Goal: Task Accomplishment & Management: Use online tool/utility

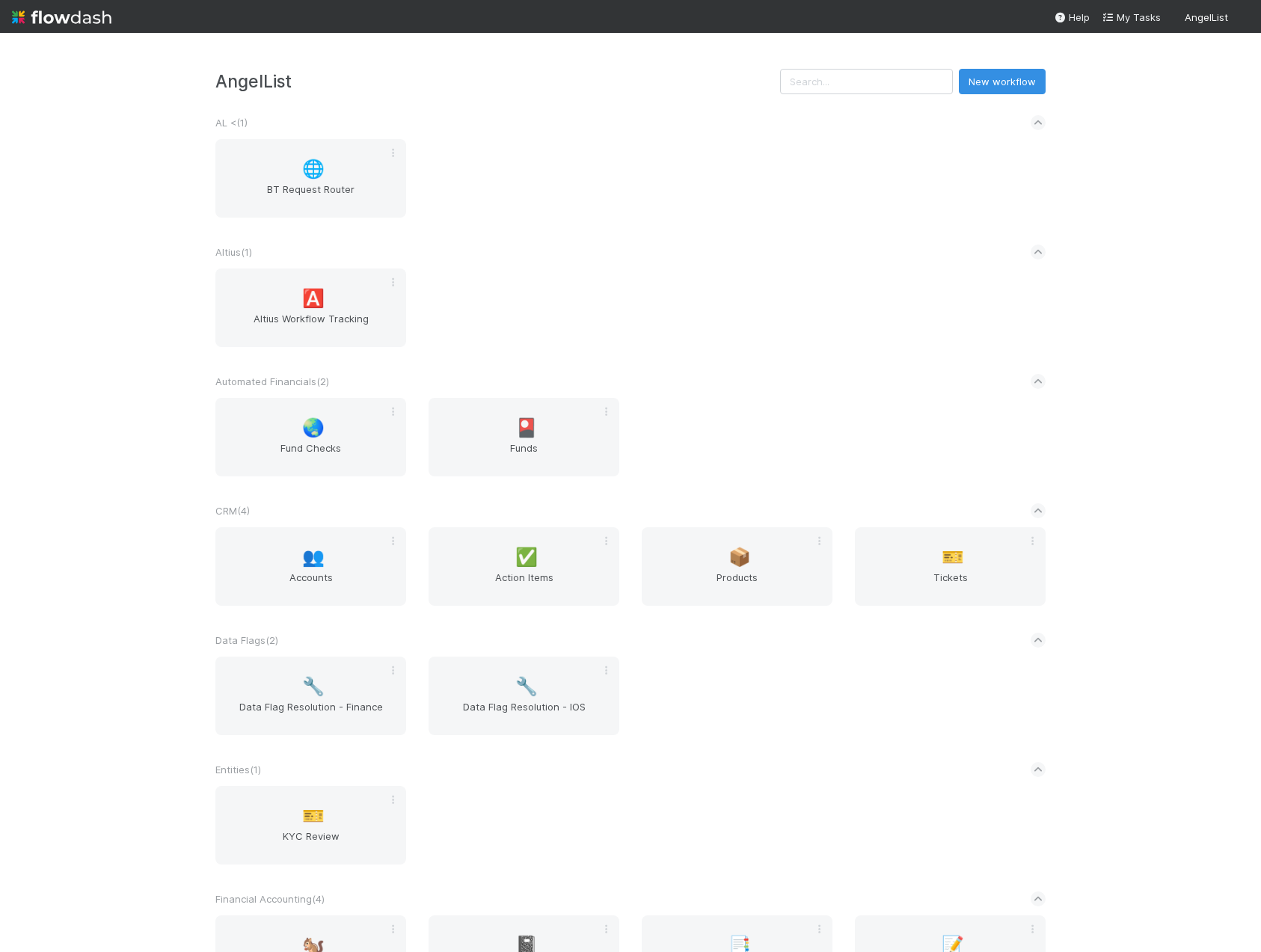
scroll to position [299, 0]
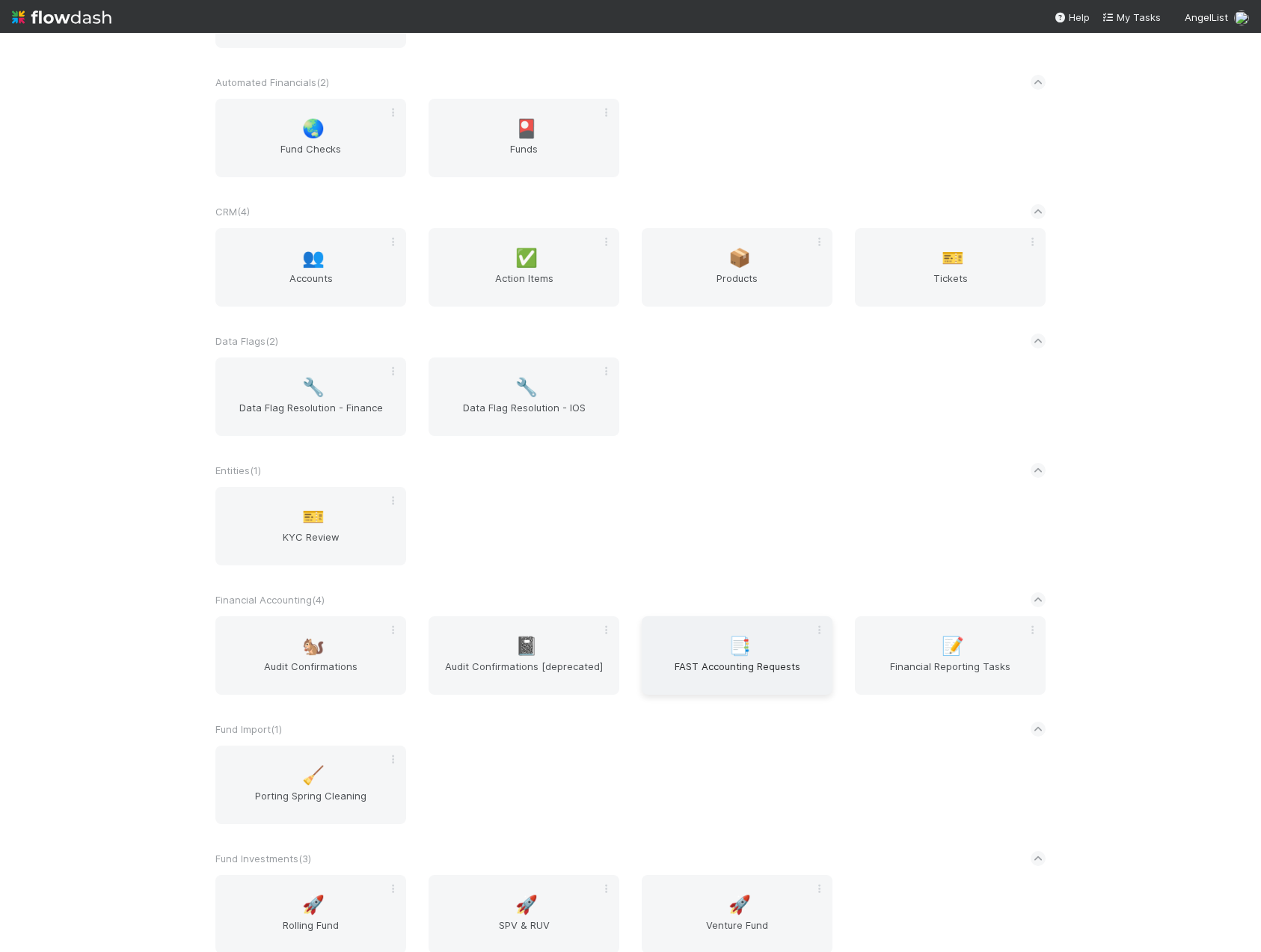
click at [732, 640] on span "📑" at bounding box center [740, 646] width 23 height 19
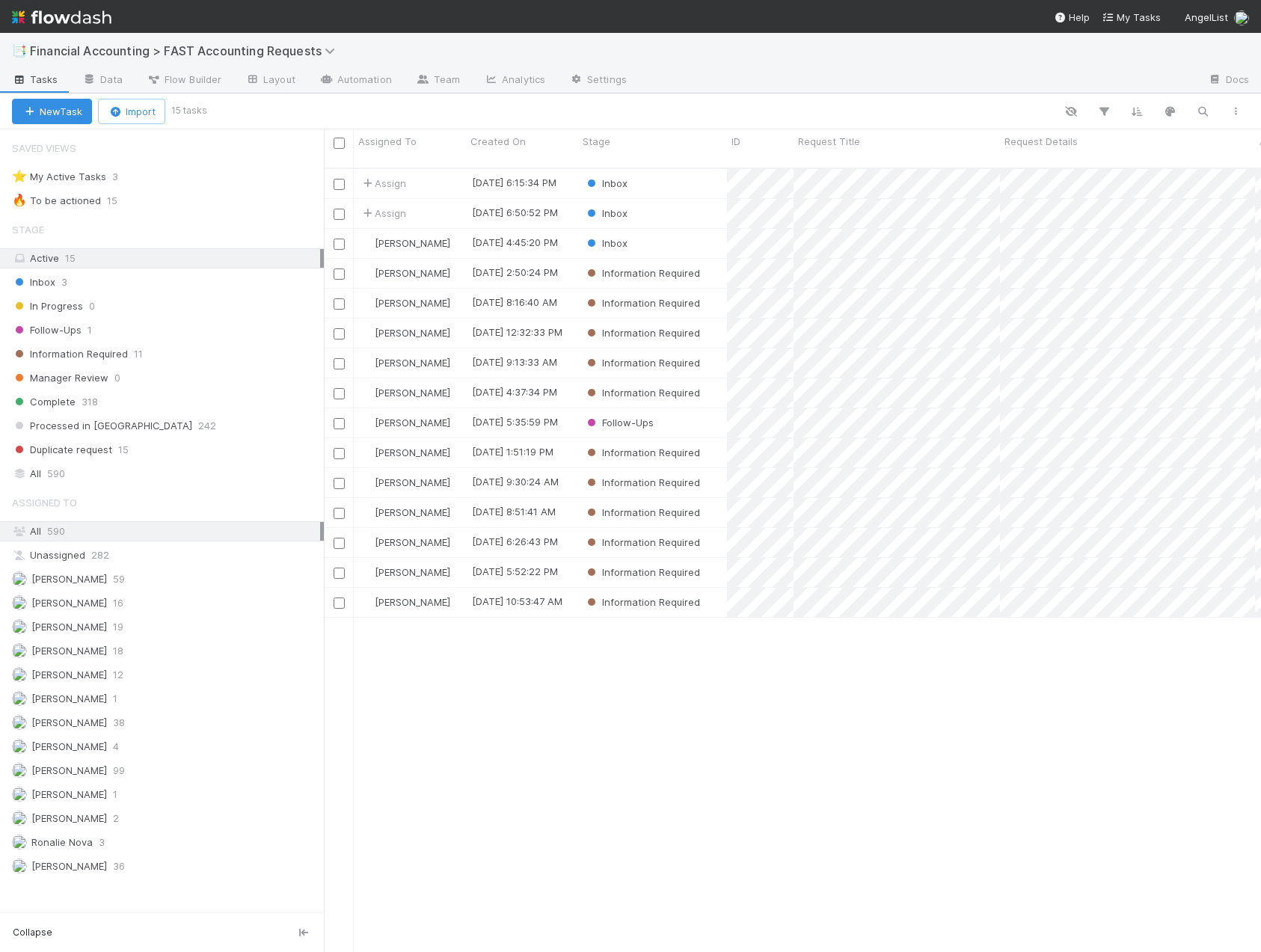
scroll to position [785, 926]
click at [674, 200] on div "Inbox" at bounding box center [652, 213] width 149 height 29
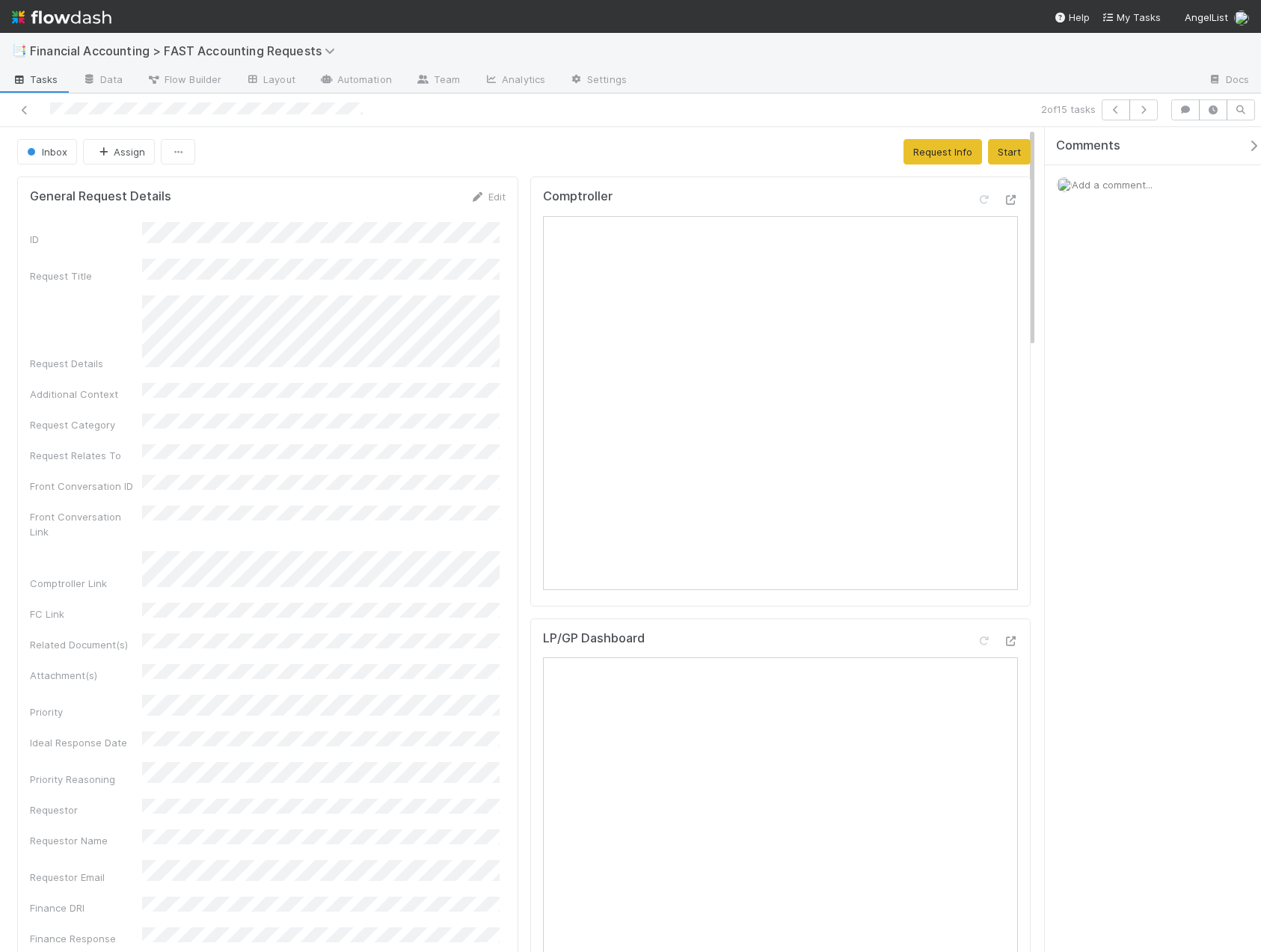
click at [1199, 238] on div "Comments Add a comment..." at bounding box center [1158, 203] width 228 height 152
click at [123, 145] on button "Assign" at bounding box center [119, 151] width 72 height 25
click at [156, 240] on span "[PERSON_NAME]" at bounding box center [143, 244] width 76 height 12
click at [1107, 185] on span "Add a comment..." at bounding box center [1112, 185] width 81 height 12
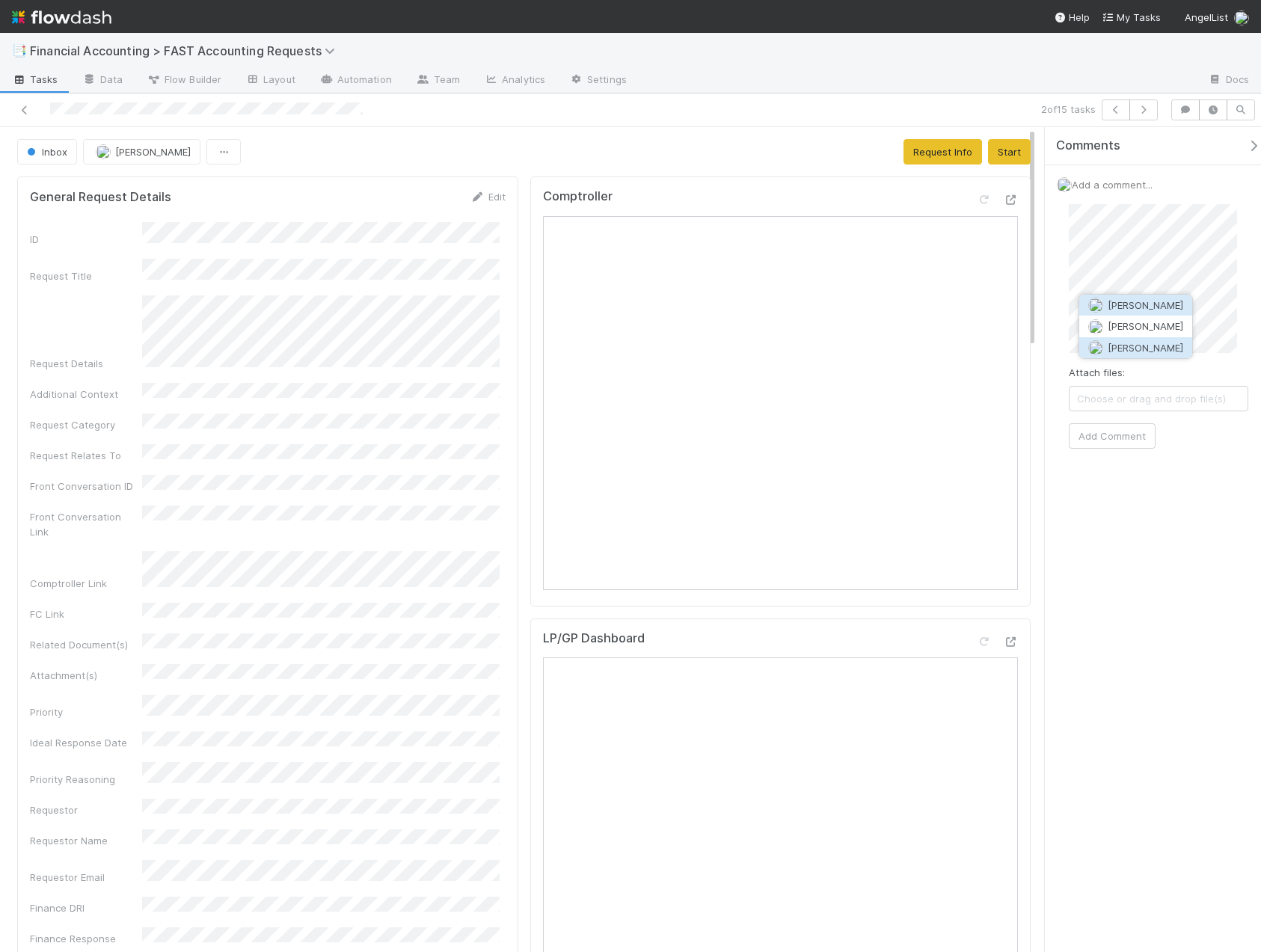
click at [1142, 353] on span "[PERSON_NAME]" at bounding box center [1146, 348] width 76 height 12
click at [1133, 562] on button "Add Comment" at bounding box center [1112, 556] width 87 height 25
click at [22, 109] on icon at bounding box center [25, 110] width 15 height 10
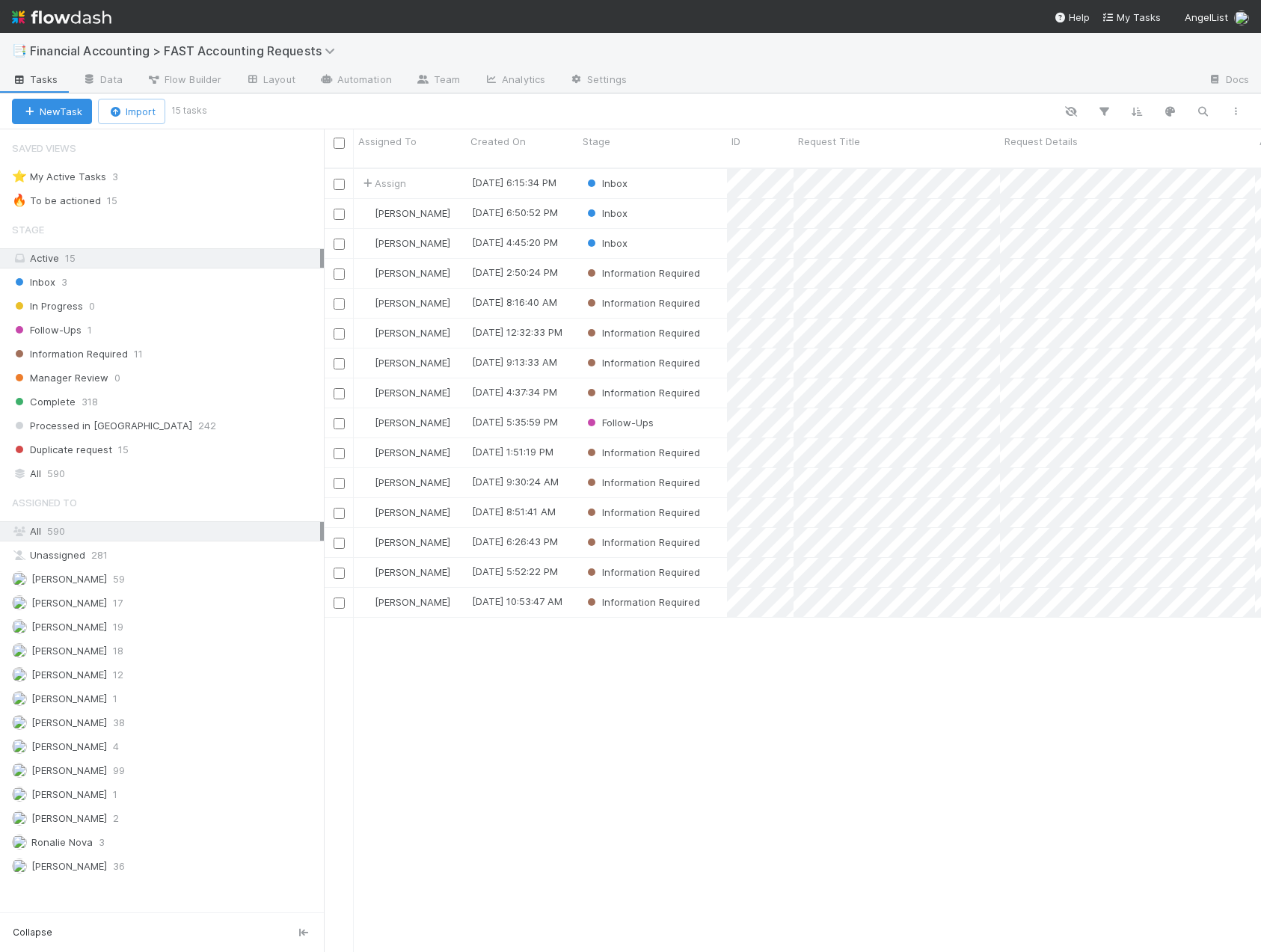
scroll to position [785, 926]
click at [649, 171] on div "Inbox" at bounding box center [652, 183] width 149 height 29
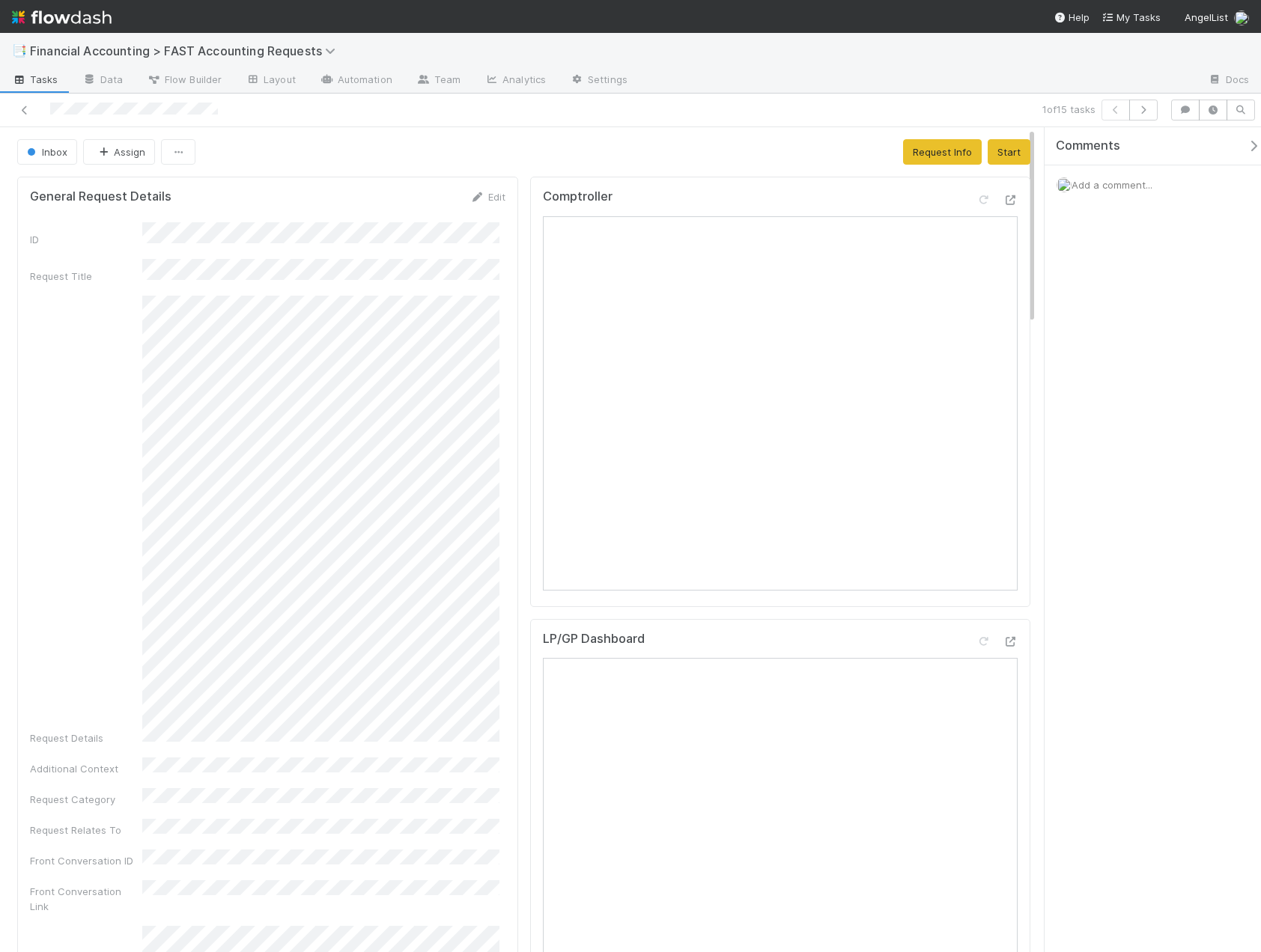
click at [640, 145] on div "Inbox Assign Request Info Start" at bounding box center [524, 151] width 1013 height 26
click at [1125, 187] on span "Add a comment..." at bounding box center [1111, 185] width 81 height 12
click at [1125, 313] on button "Helen Vo" at bounding box center [1135, 305] width 113 height 21
click at [1120, 453] on button "Add Comment" at bounding box center [1111, 448] width 87 height 26
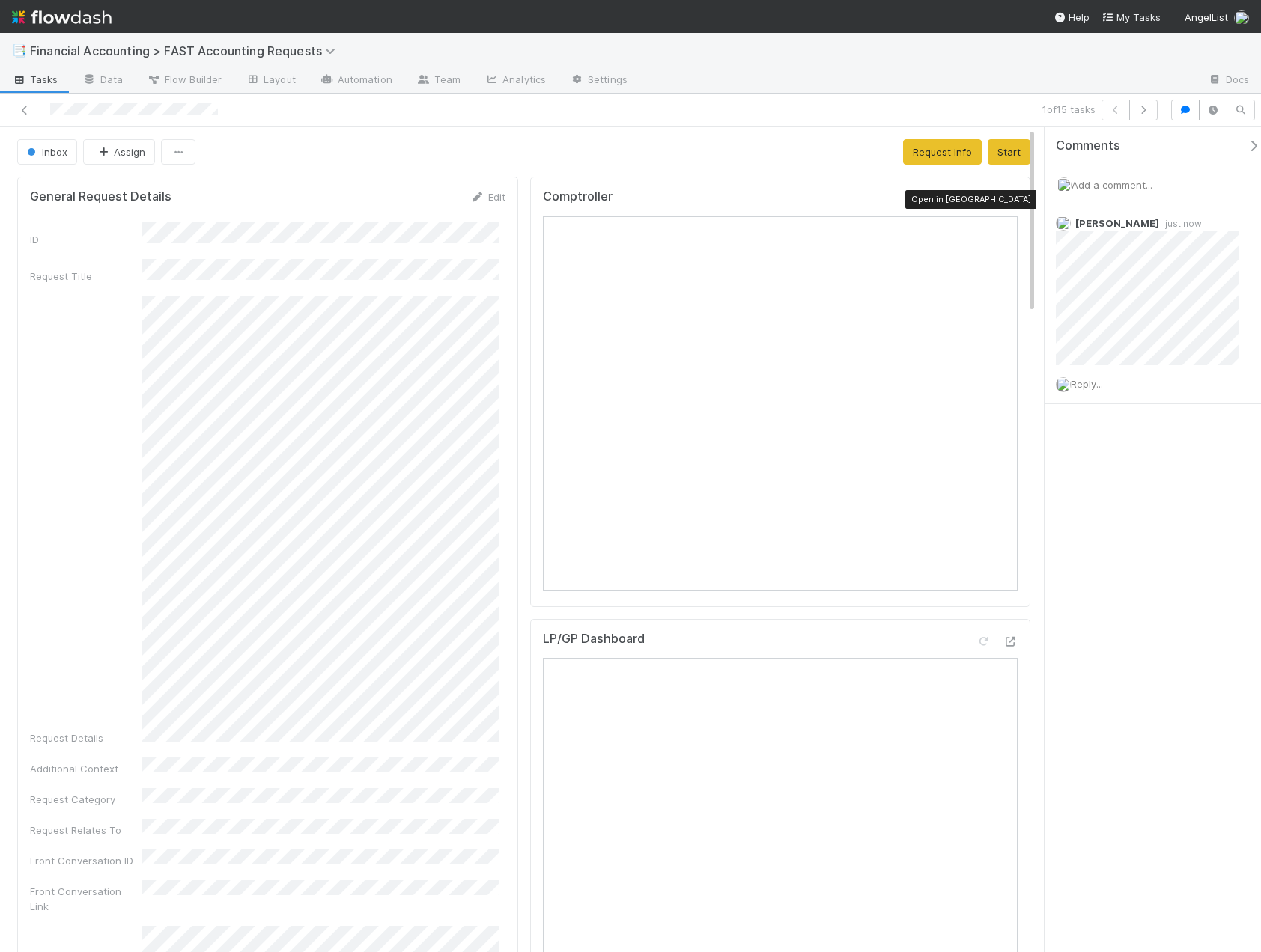
click at [1003, 201] on icon at bounding box center [1009, 200] width 15 height 10
click at [102, 157] on button "Assign" at bounding box center [119, 151] width 72 height 26
click at [117, 182] on div "[PERSON_NAME]" at bounding box center [183, 189] width 211 height 27
click at [24, 117] on link at bounding box center [25, 110] width 15 height 15
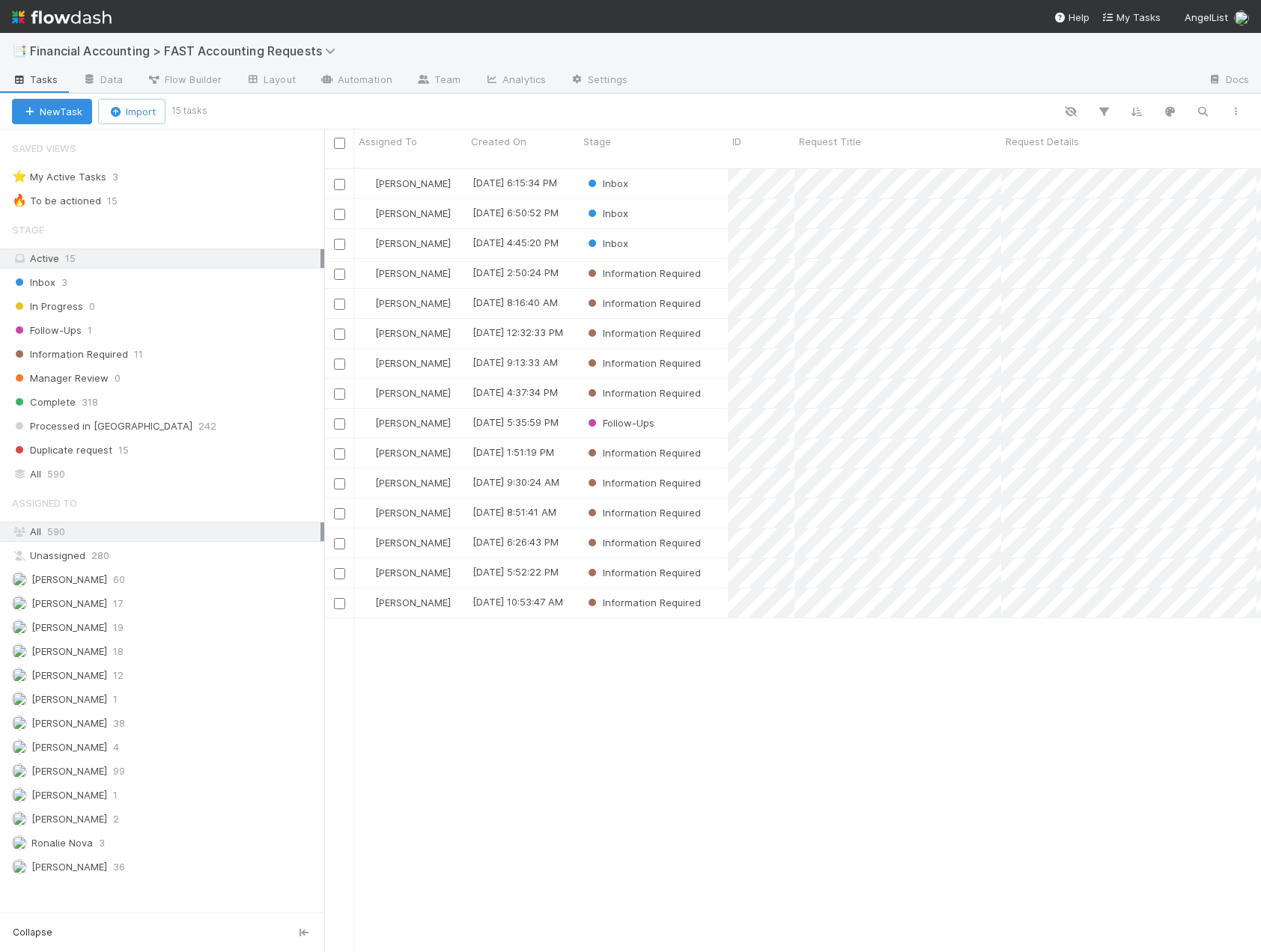
scroll to position [785, 925]
click at [659, 234] on div "Inbox" at bounding box center [653, 243] width 149 height 29
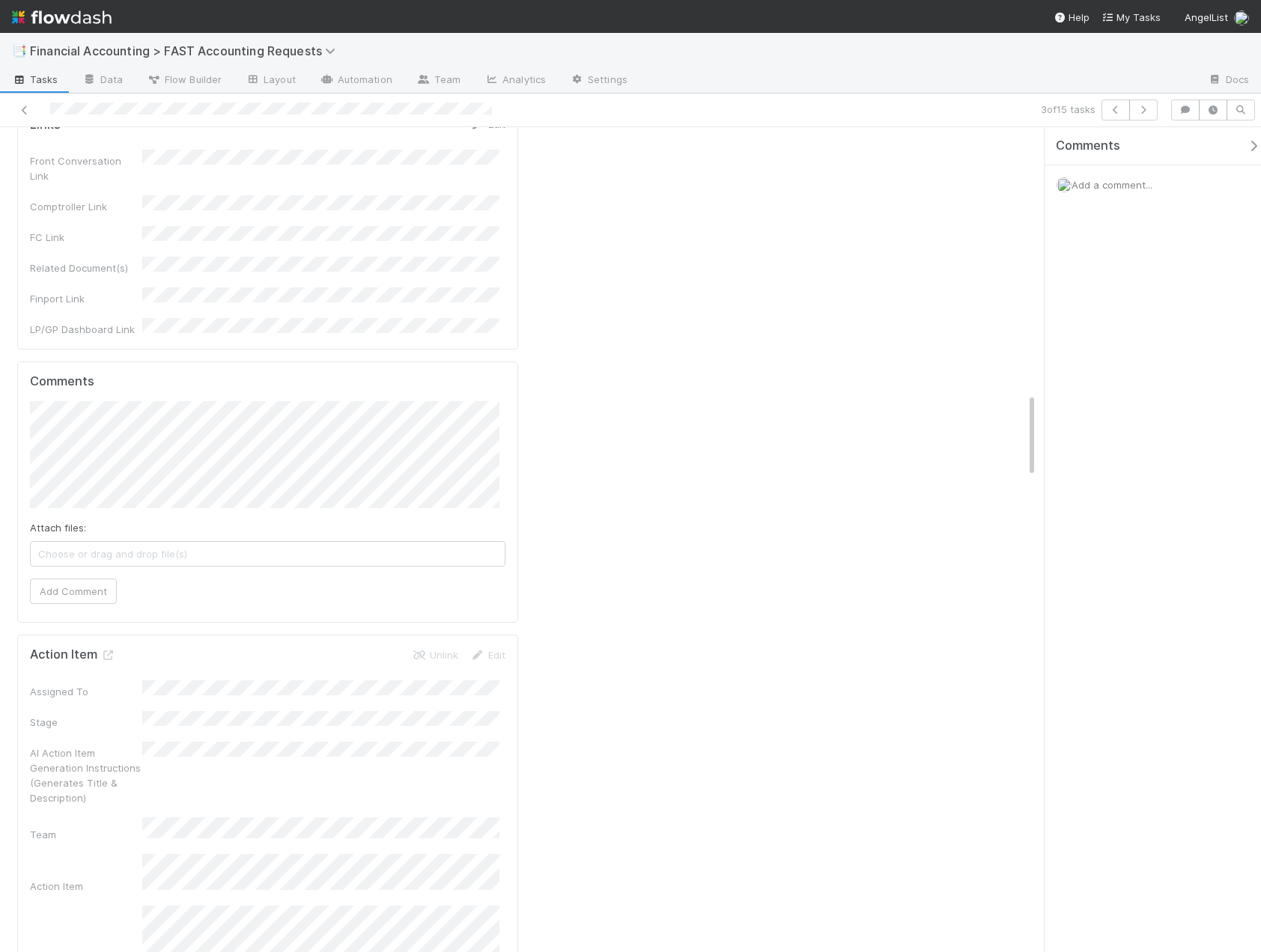
scroll to position [2619, 0]
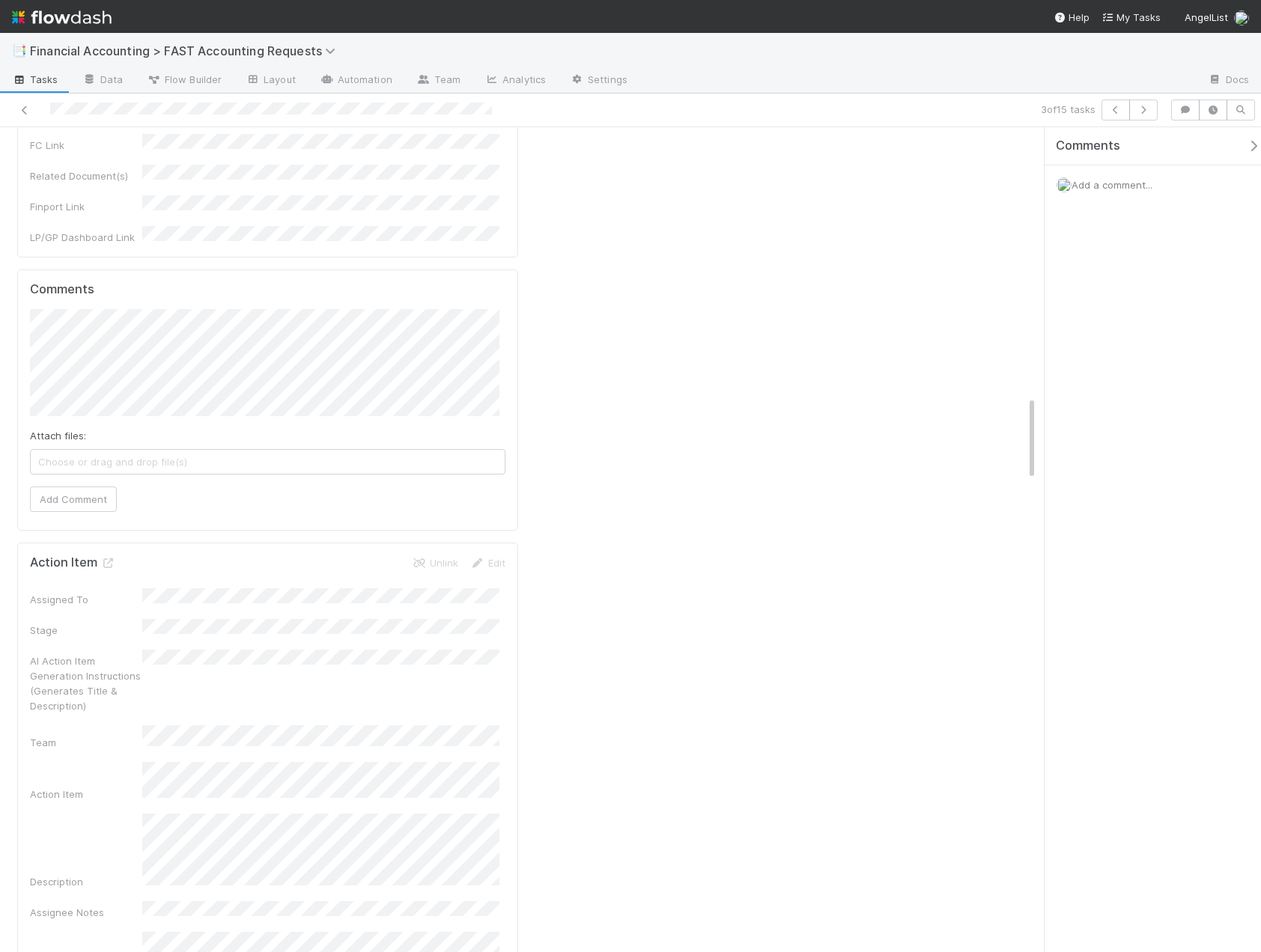
click at [1115, 193] on div "Add a comment..." at bounding box center [1158, 185] width 228 height 39
click at [1115, 183] on span "Add a comment..." at bounding box center [1111, 185] width 81 height 12
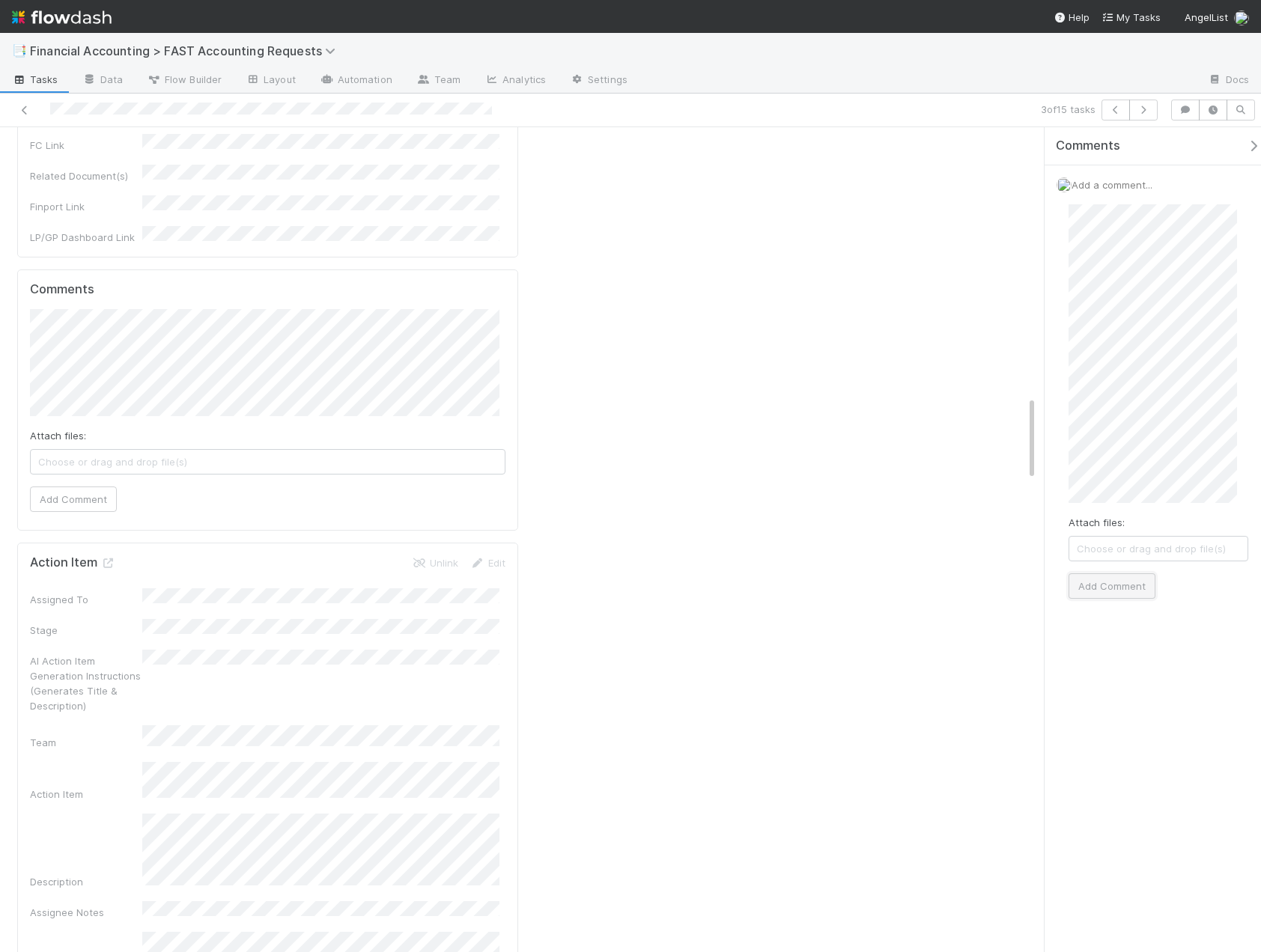
click at [1111, 590] on button "Add Comment" at bounding box center [1111, 586] width 87 height 26
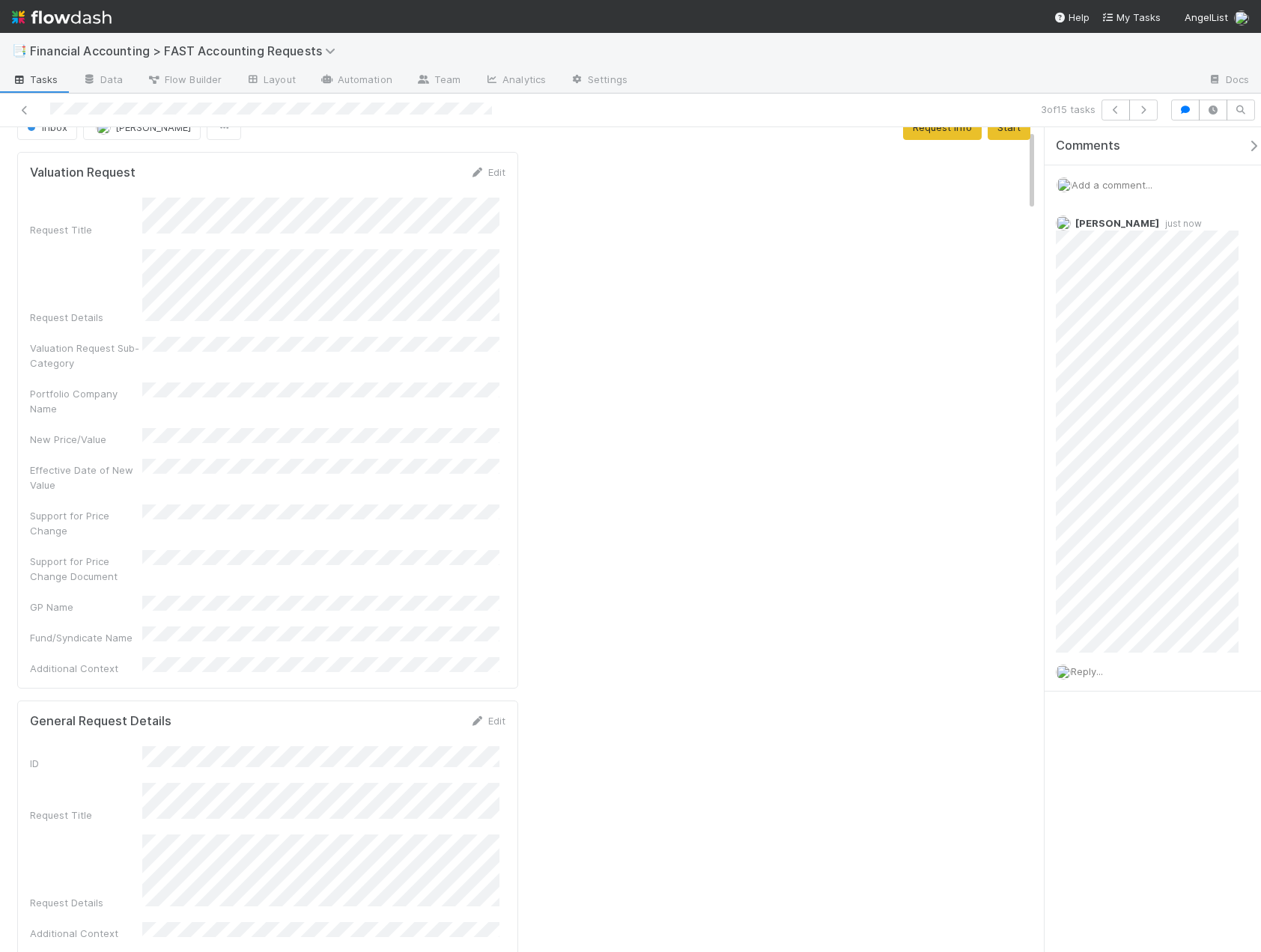
scroll to position [0, 0]
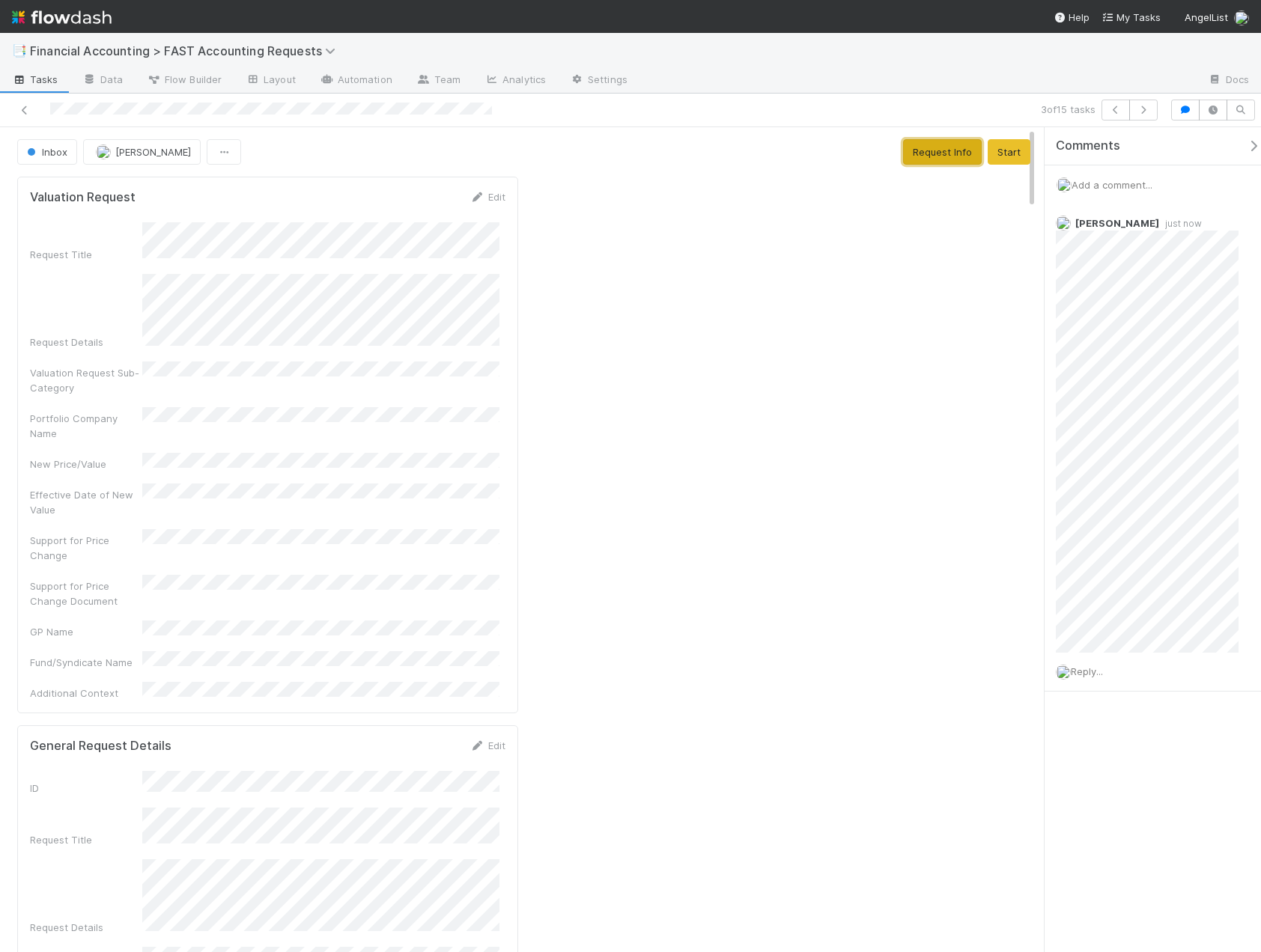
click at [914, 158] on button "Request Info" at bounding box center [942, 151] width 78 height 26
click at [25, 113] on icon at bounding box center [25, 110] width 15 height 10
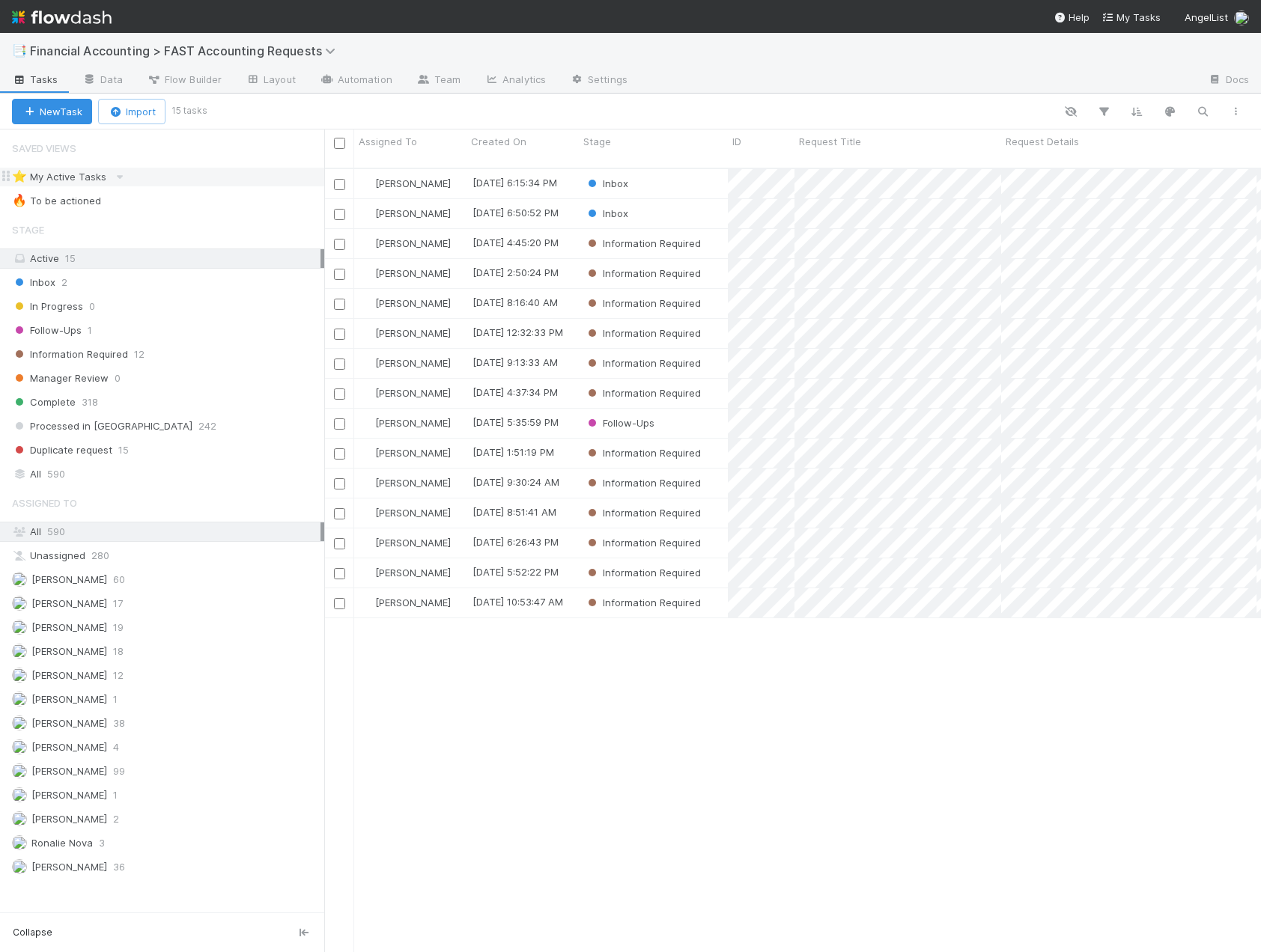
scroll to position [785, 925]
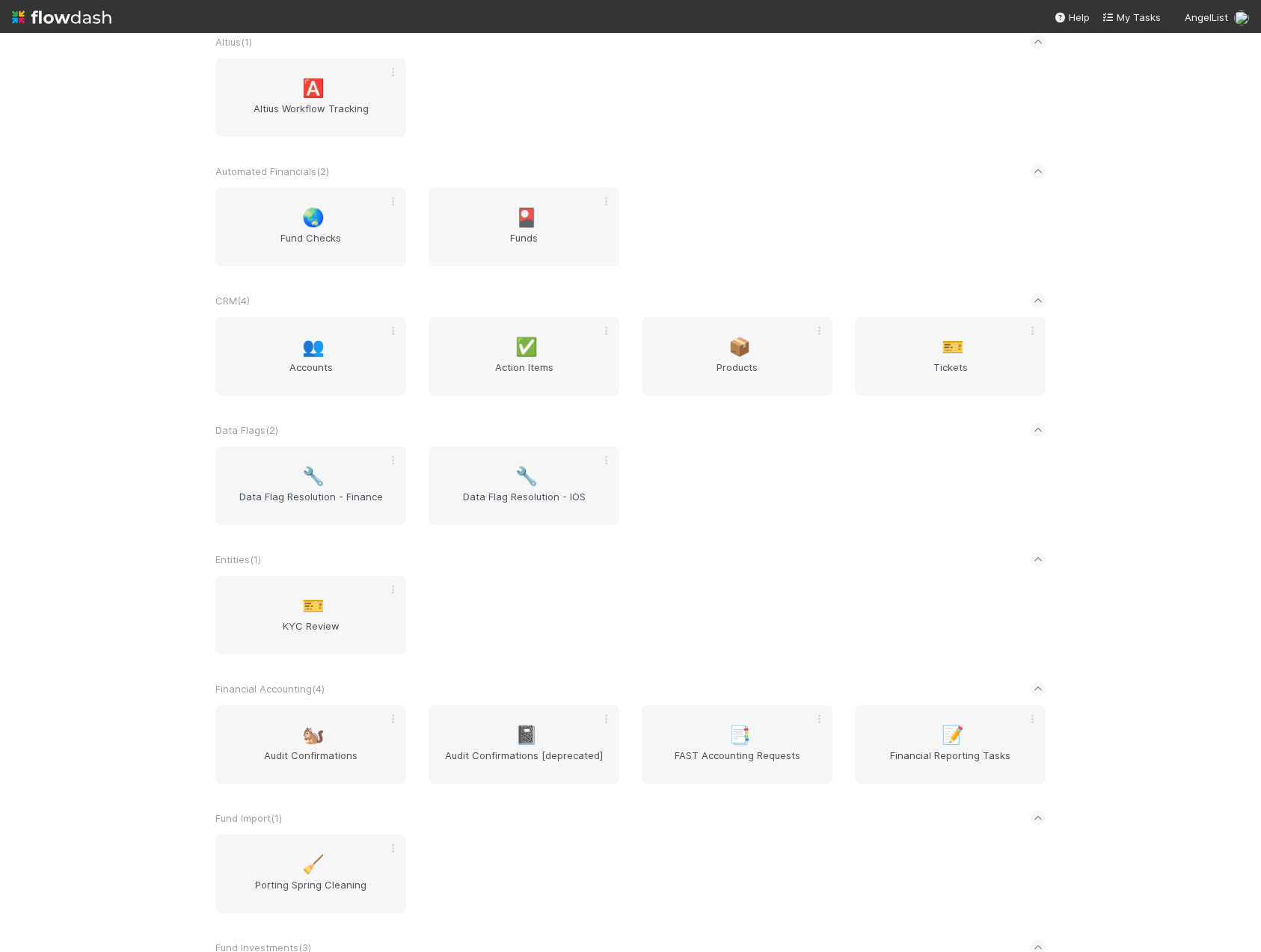
scroll to position [374, 0]
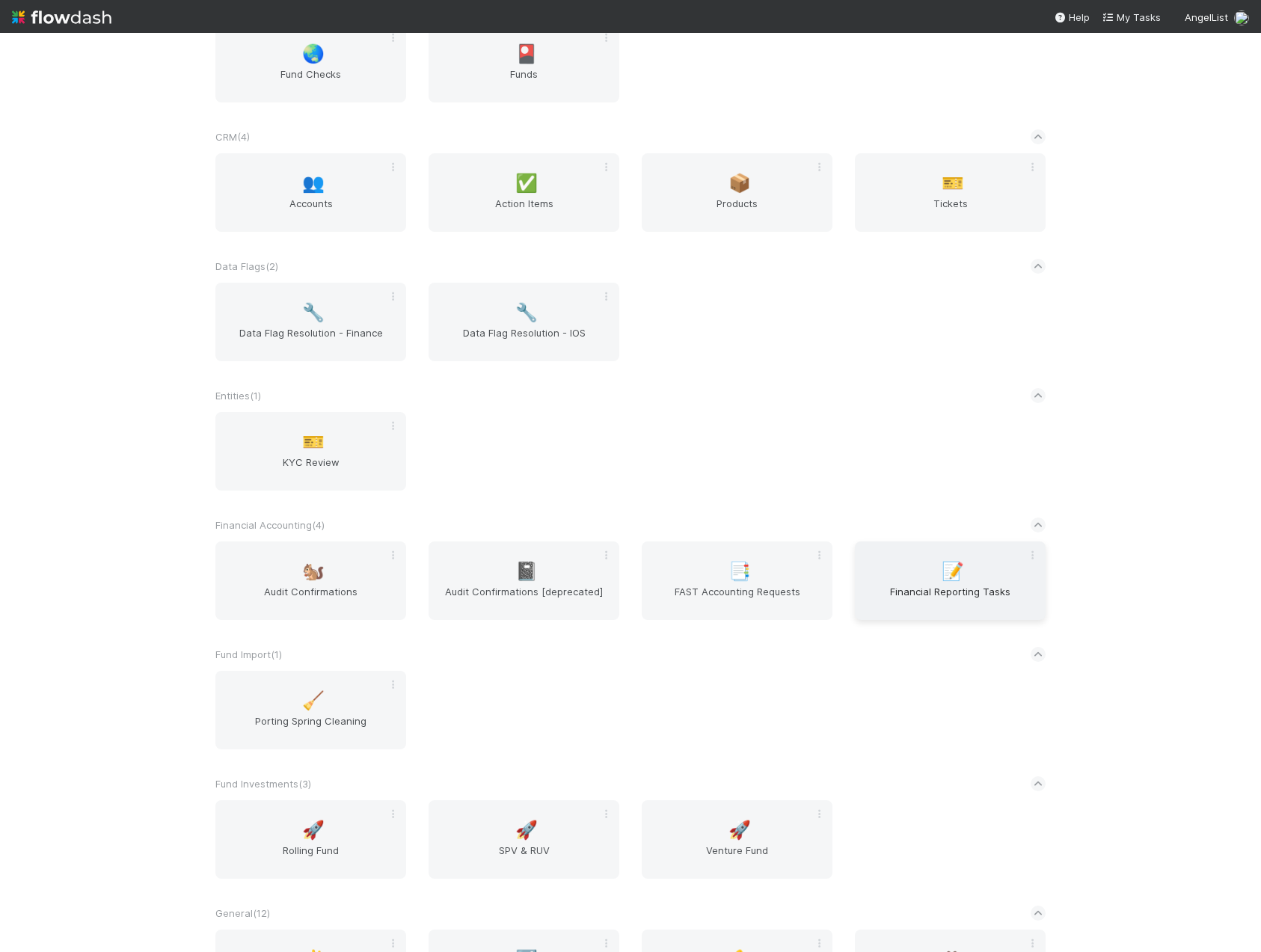
click at [915, 599] on span "Financial Reporting Tasks" at bounding box center [950, 599] width 179 height 30
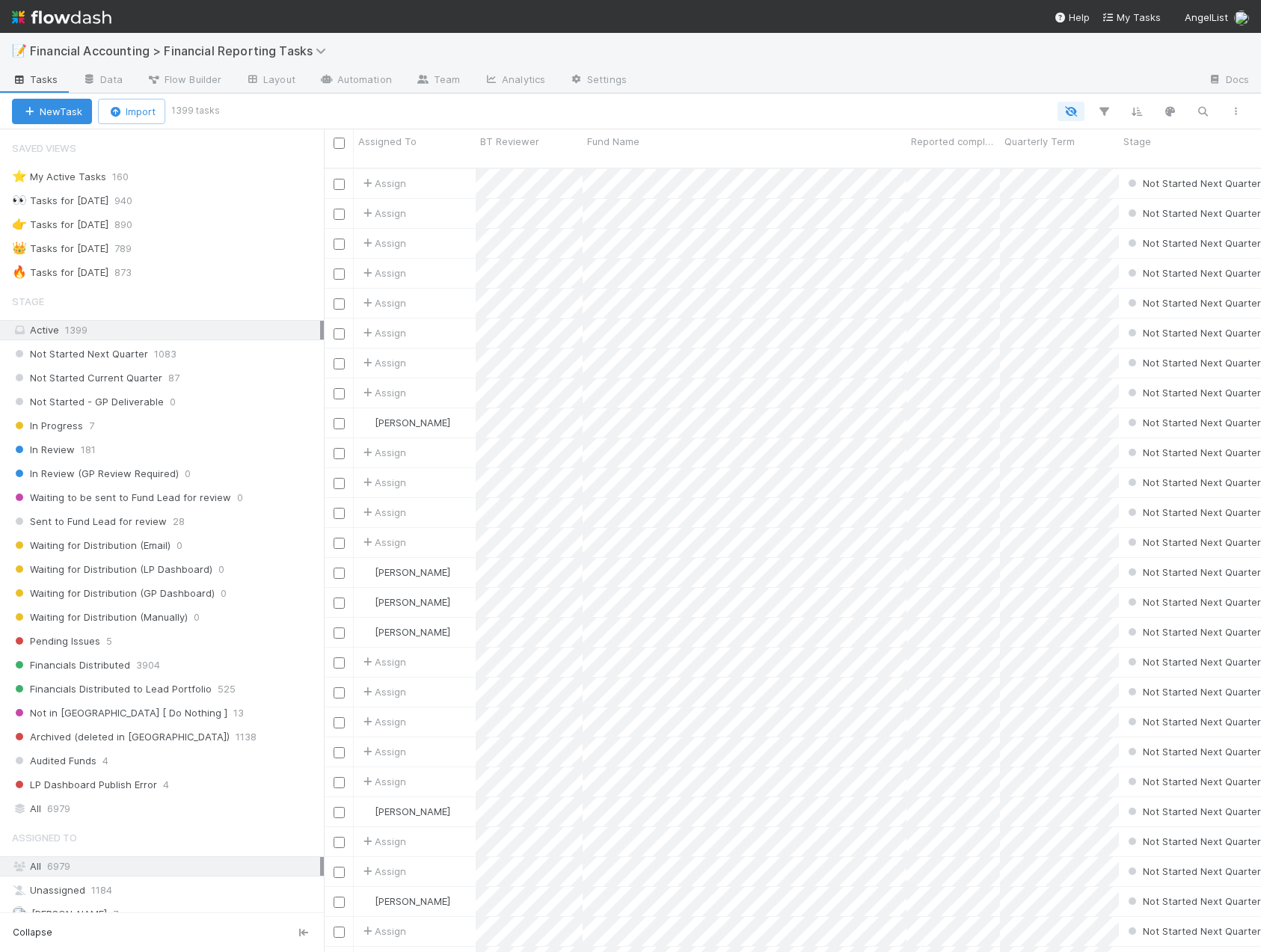
scroll to position [785, 926]
click at [1192, 113] on button "button" at bounding box center [1203, 112] width 27 height 19
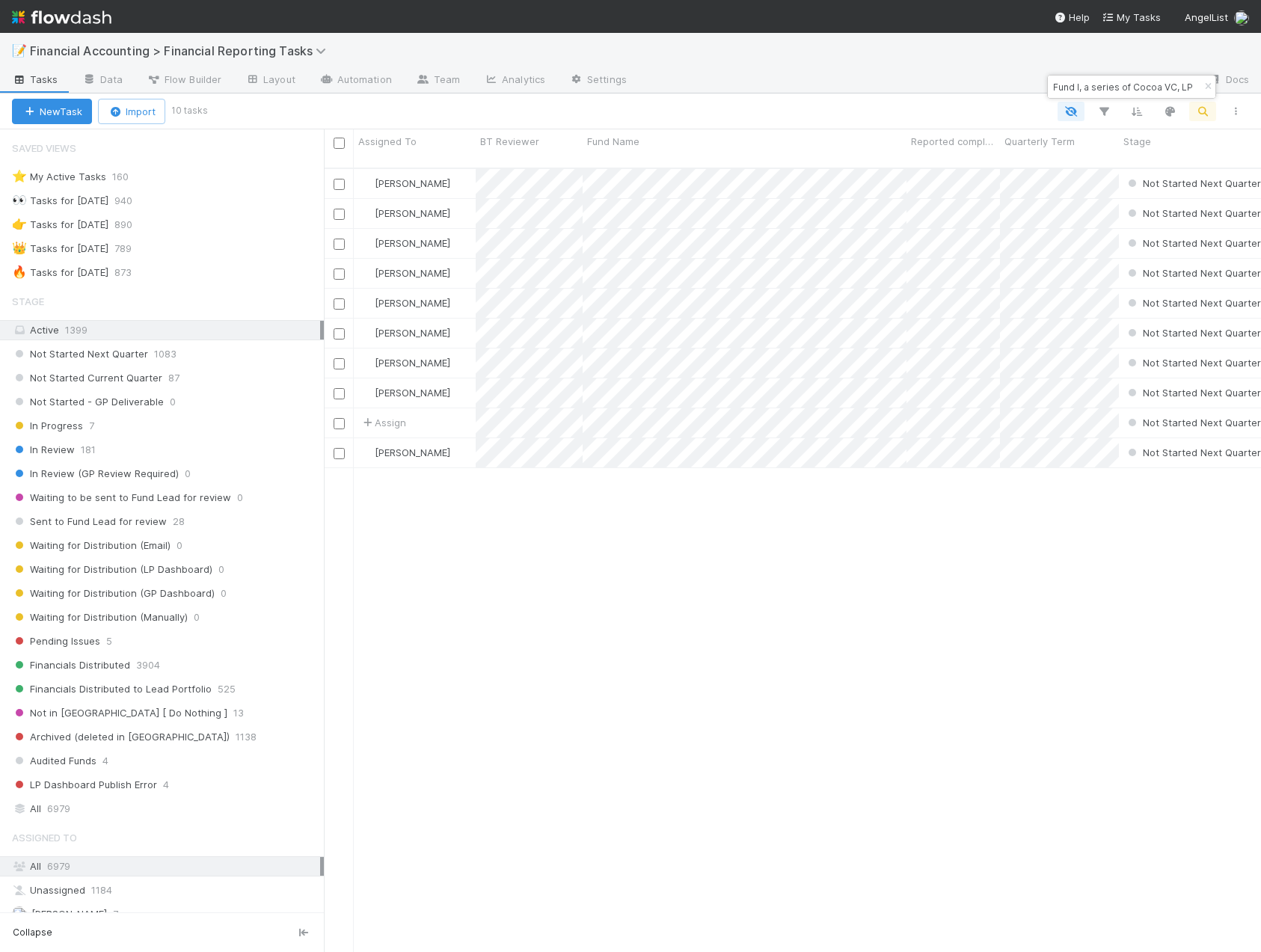
type input "Fund I, a series of Cocoa VC, LP"
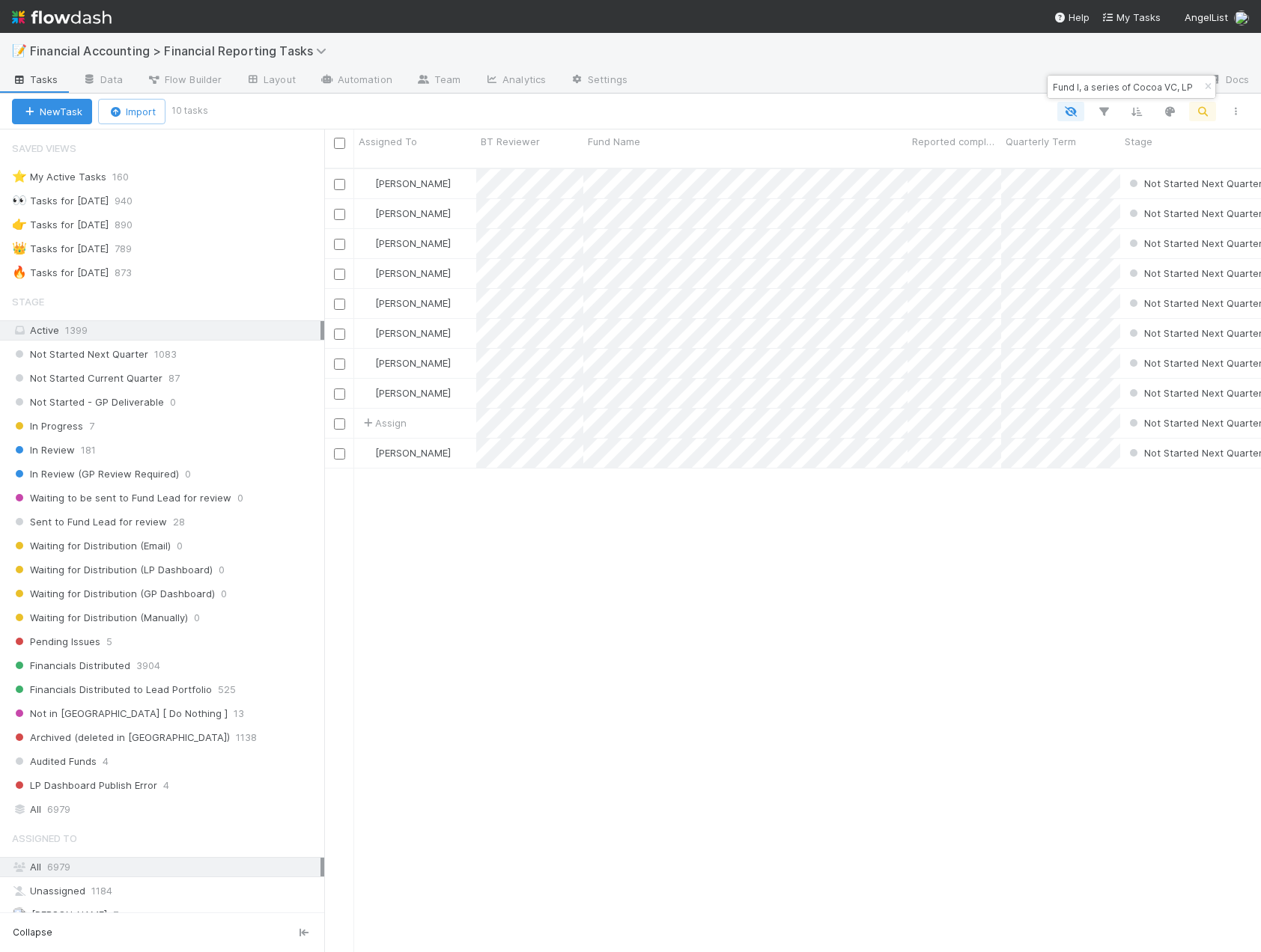
scroll to position [785, 925]
click at [1210, 84] on icon "button" at bounding box center [1207, 87] width 15 height 9
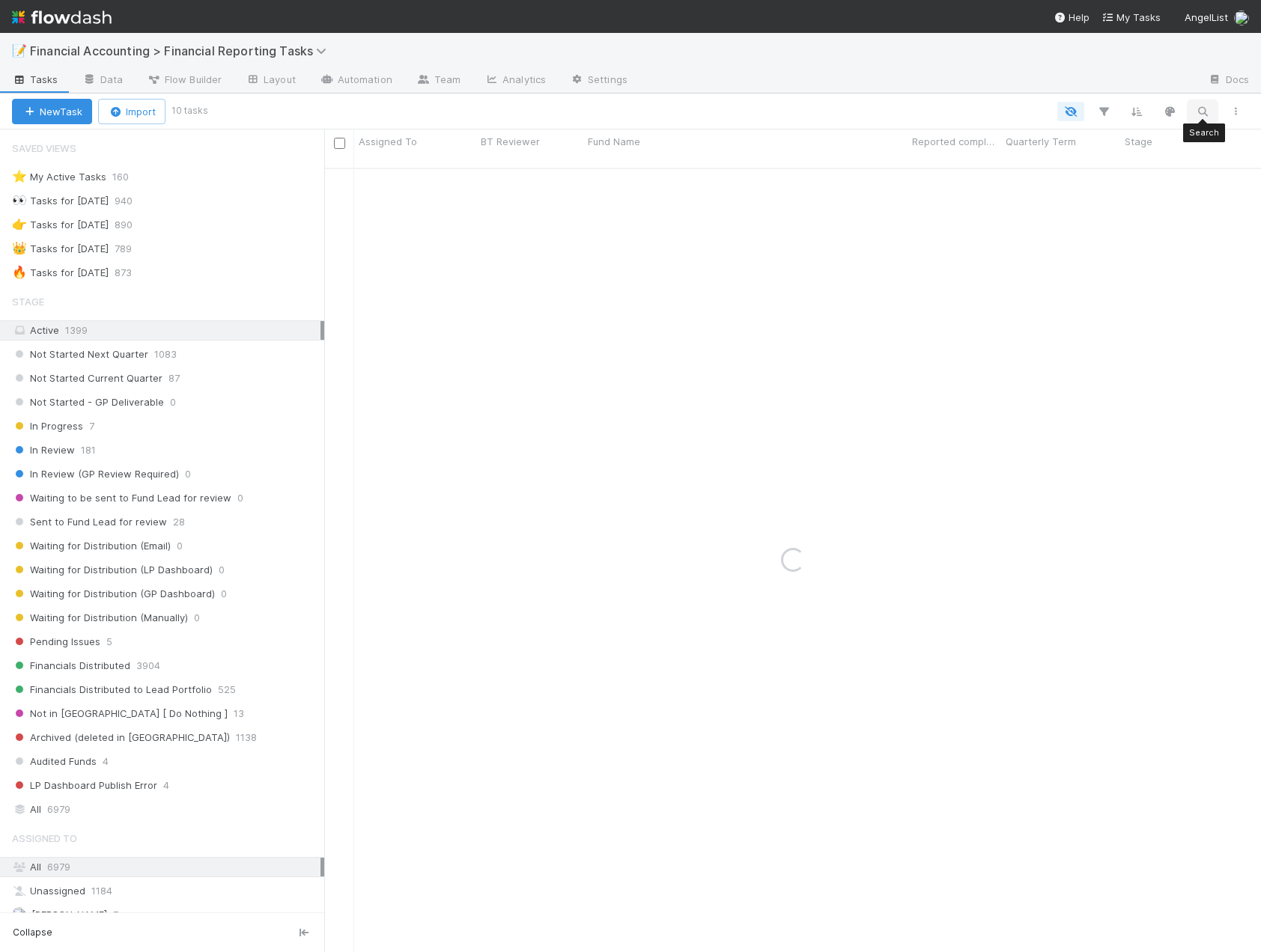
click at [1200, 115] on icon "button" at bounding box center [1202, 111] width 15 height 13
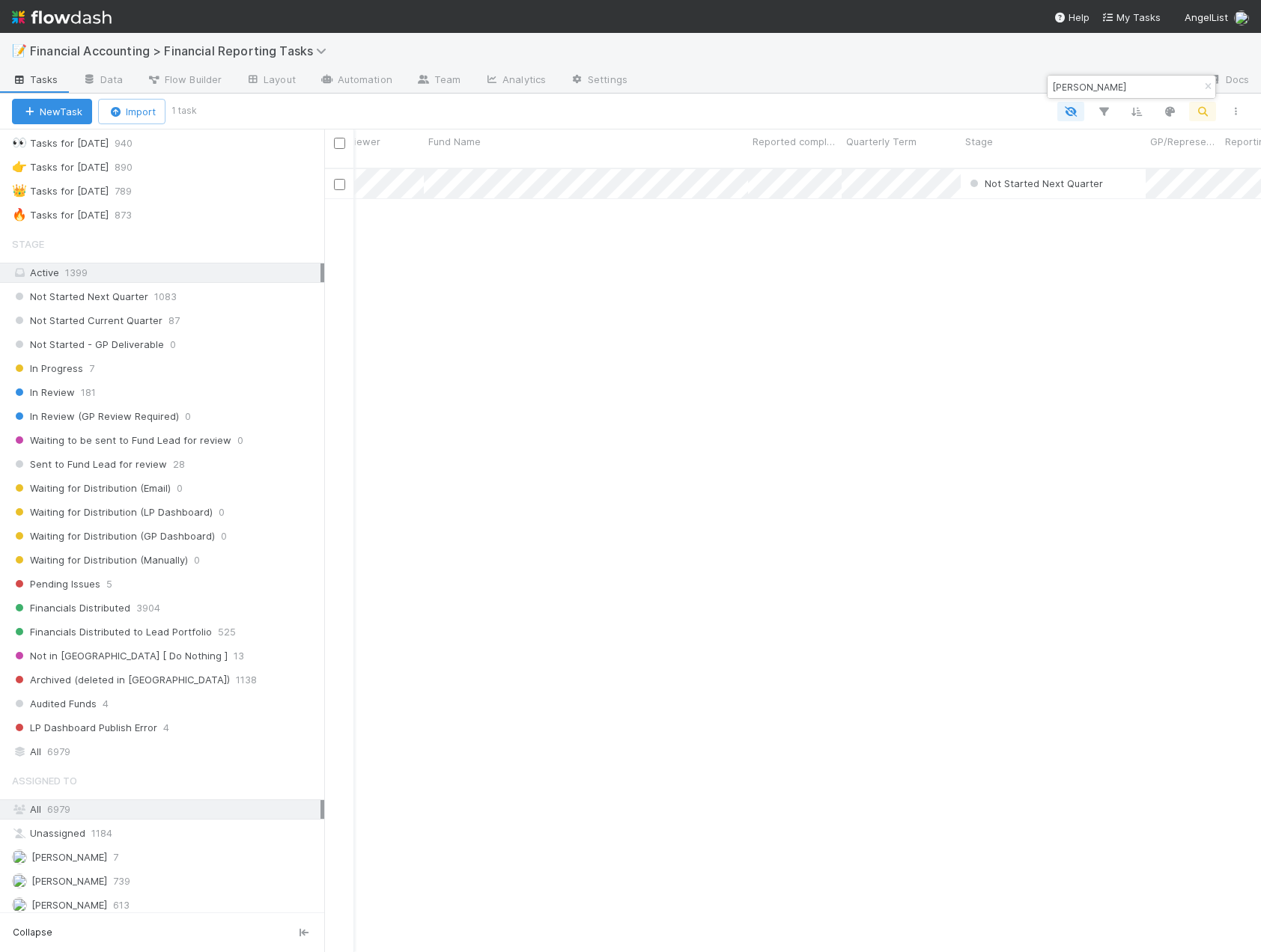
scroll to position [75, 0]
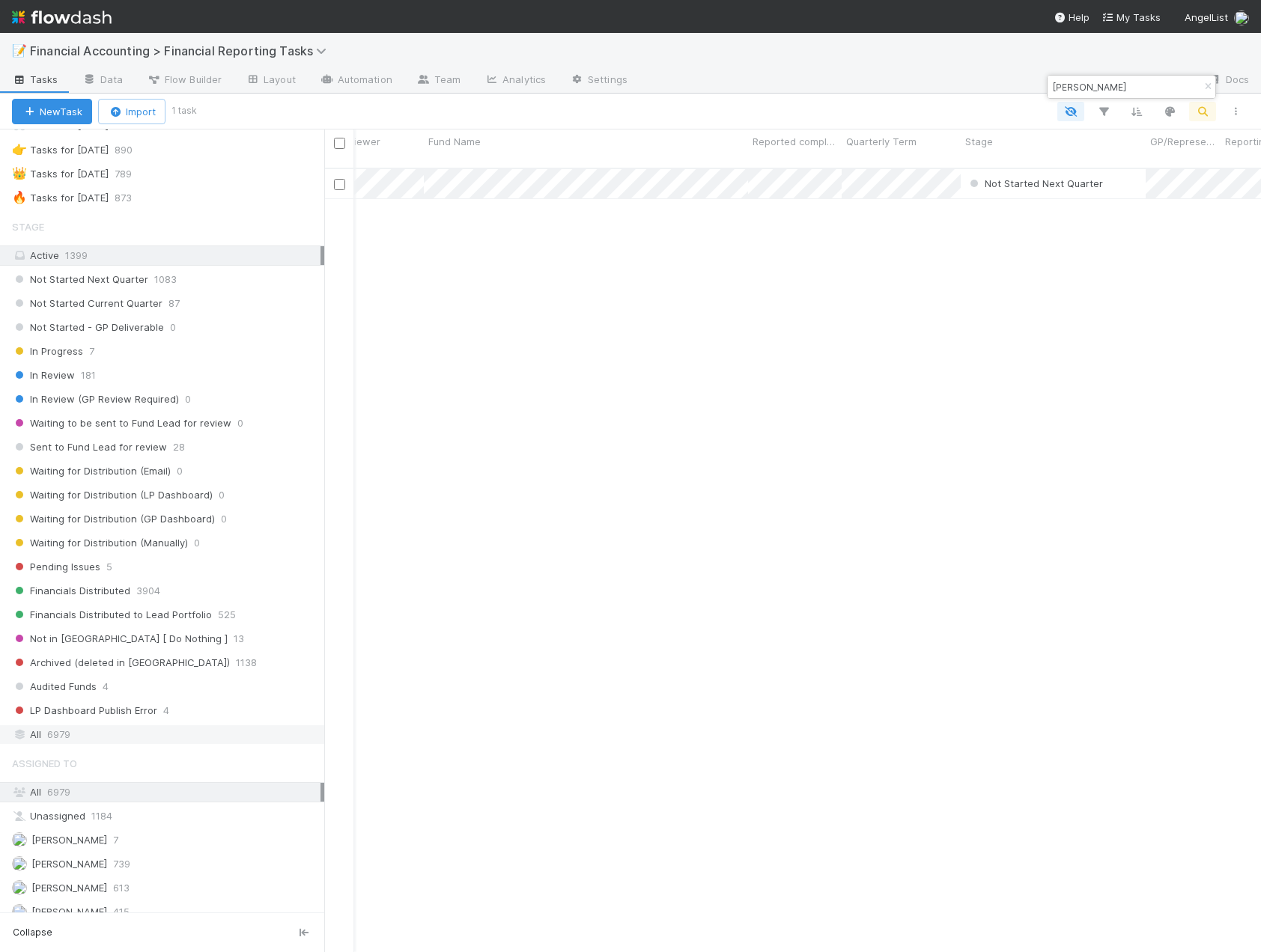
type input "Kamal Ravikant"
click at [70, 739] on span "6979" at bounding box center [59, 734] width 23 height 18
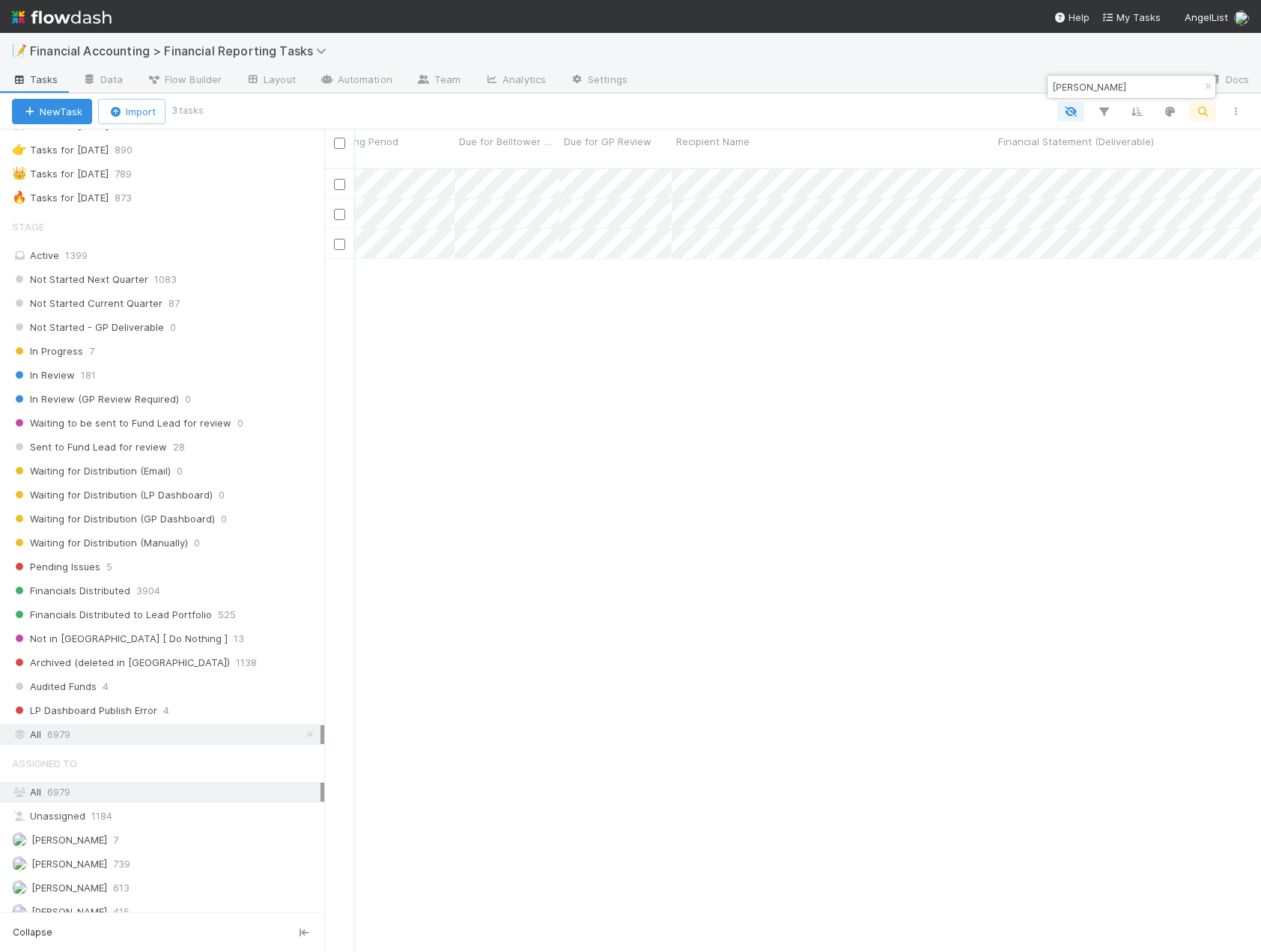
scroll to position [0, 1071]
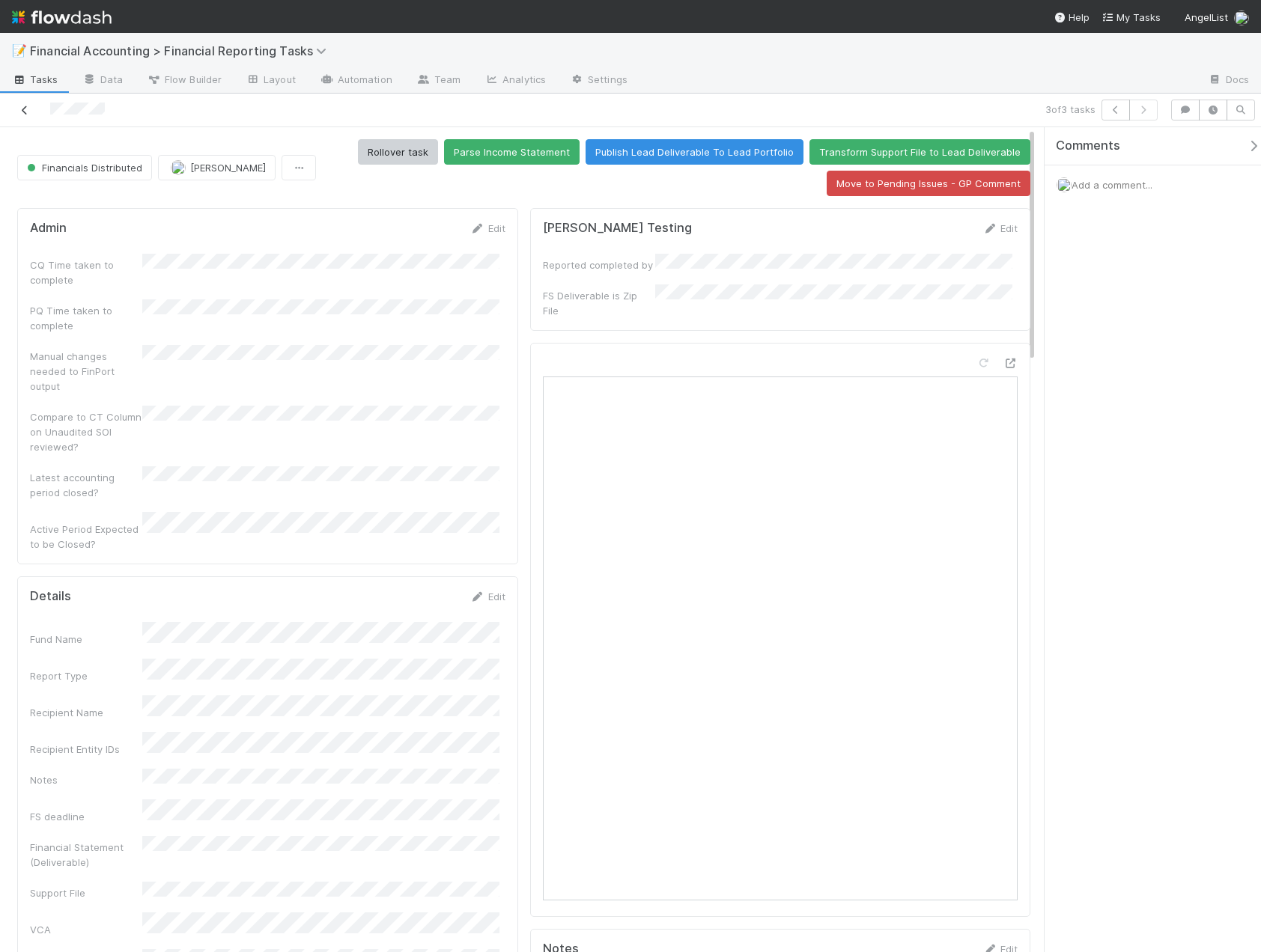
click at [18, 114] on icon at bounding box center [25, 110] width 15 height 10
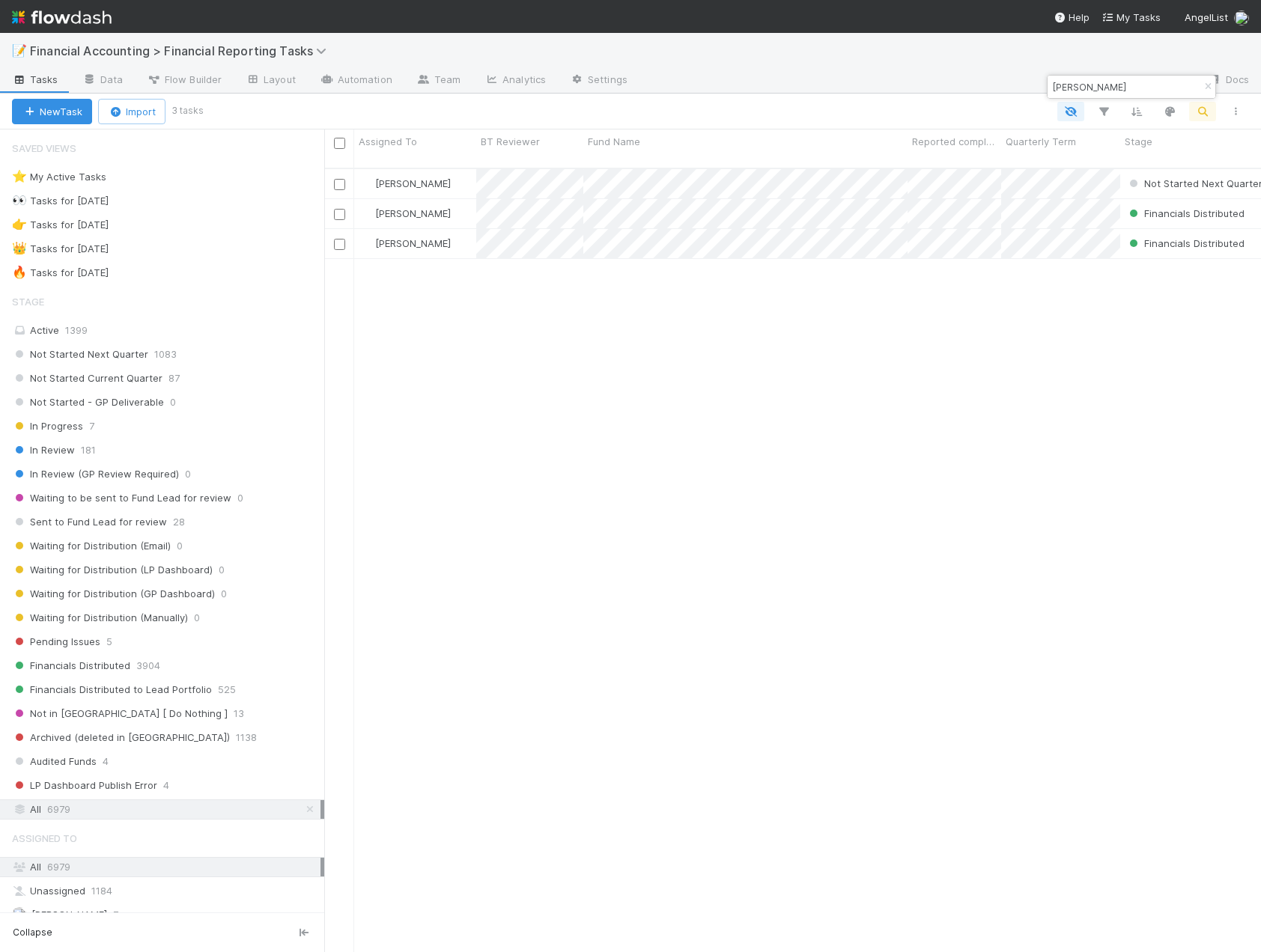
scroll to position [785, 925]
drag, startPoint x: 1133, startPoint y: 84, endPoint x: 948, endPoint y: 85, distance: 185.0
click at [948, 85] on body "📝 Financial Accounting > Financial Reporting Tasks Tasks Data Flow Builder Layo…" at bounding box center [630, 476] width 1261 height 952
click at [1200, 85] on icon "button" at bounding box center [1207, 87] width 15 height 9
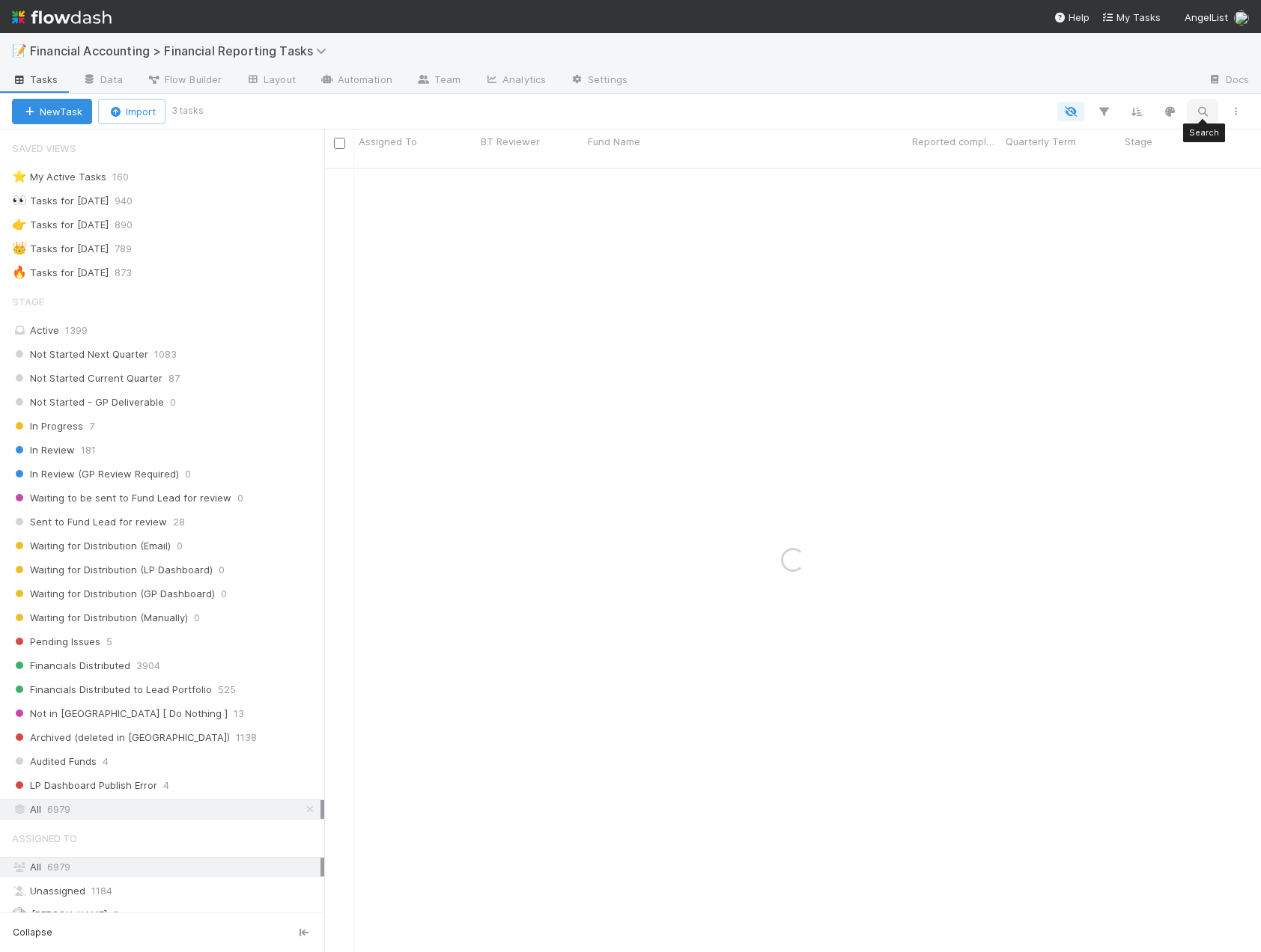
click at [1206, 109] on icon "button" at bounding box center [1202, 111] width 15 height 13
drag, startPoint x: 1121, startPoint y: 90, endPoint x: 1031, endPoint y: 92, distance: 90.0
click at [1031, 92] on body "📝 Financial Accounting > Financial Reporting Tasks Tasks Data Flow Builder Layo…" at bounding box center [630, 476] width 1261 height 952
drag, startPoint x: 1122, startPoint y: 91, endPoint x: 1052, endPoint y: 91, distance: 70.0
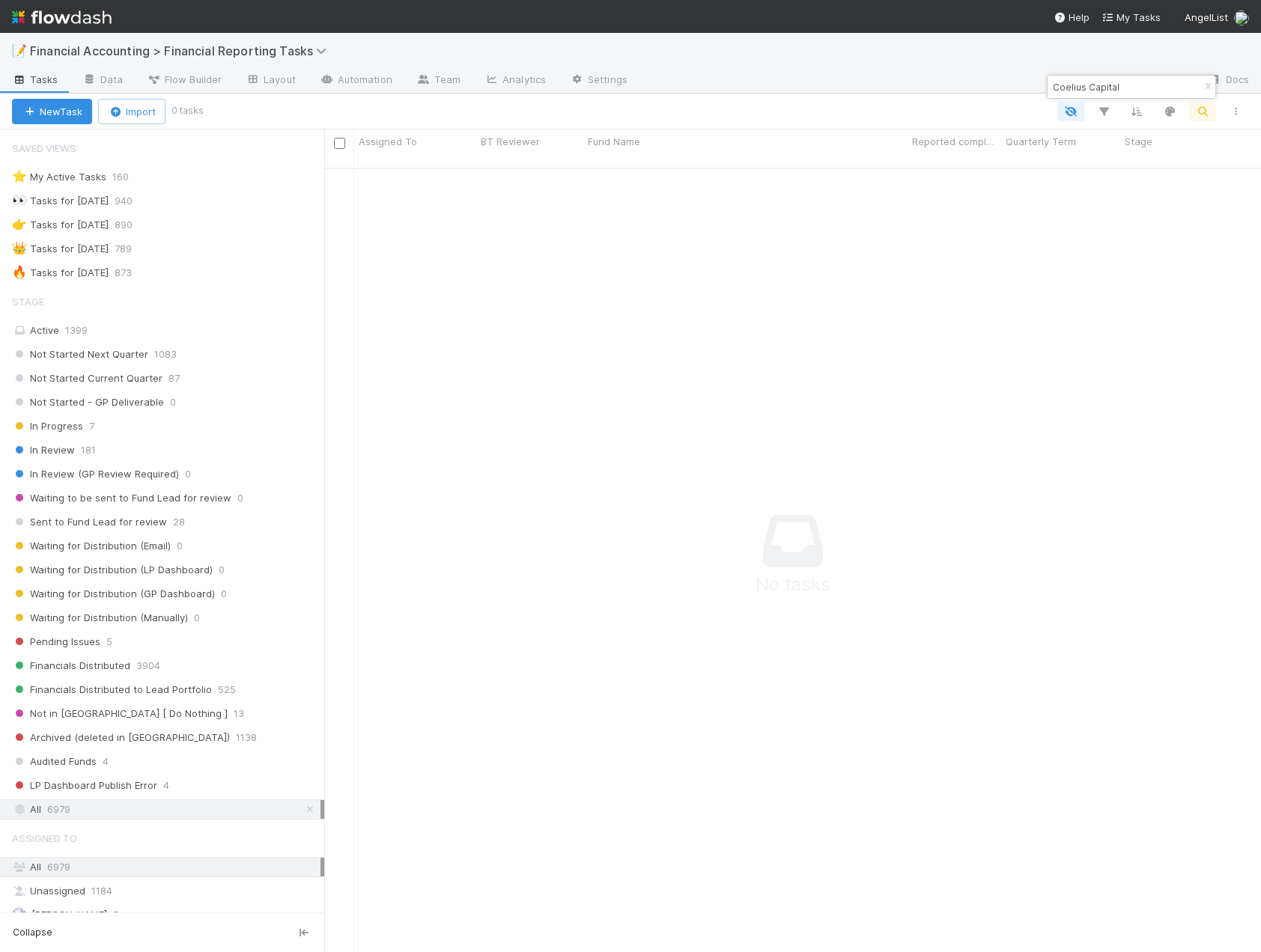
click at [1052, 91] on input "Coelius Capital" at bounding box center [1125, 86] width 150 height 18
paste input "Fund I, a series of Riverside"
type input "Fund I, a series of Riverside"
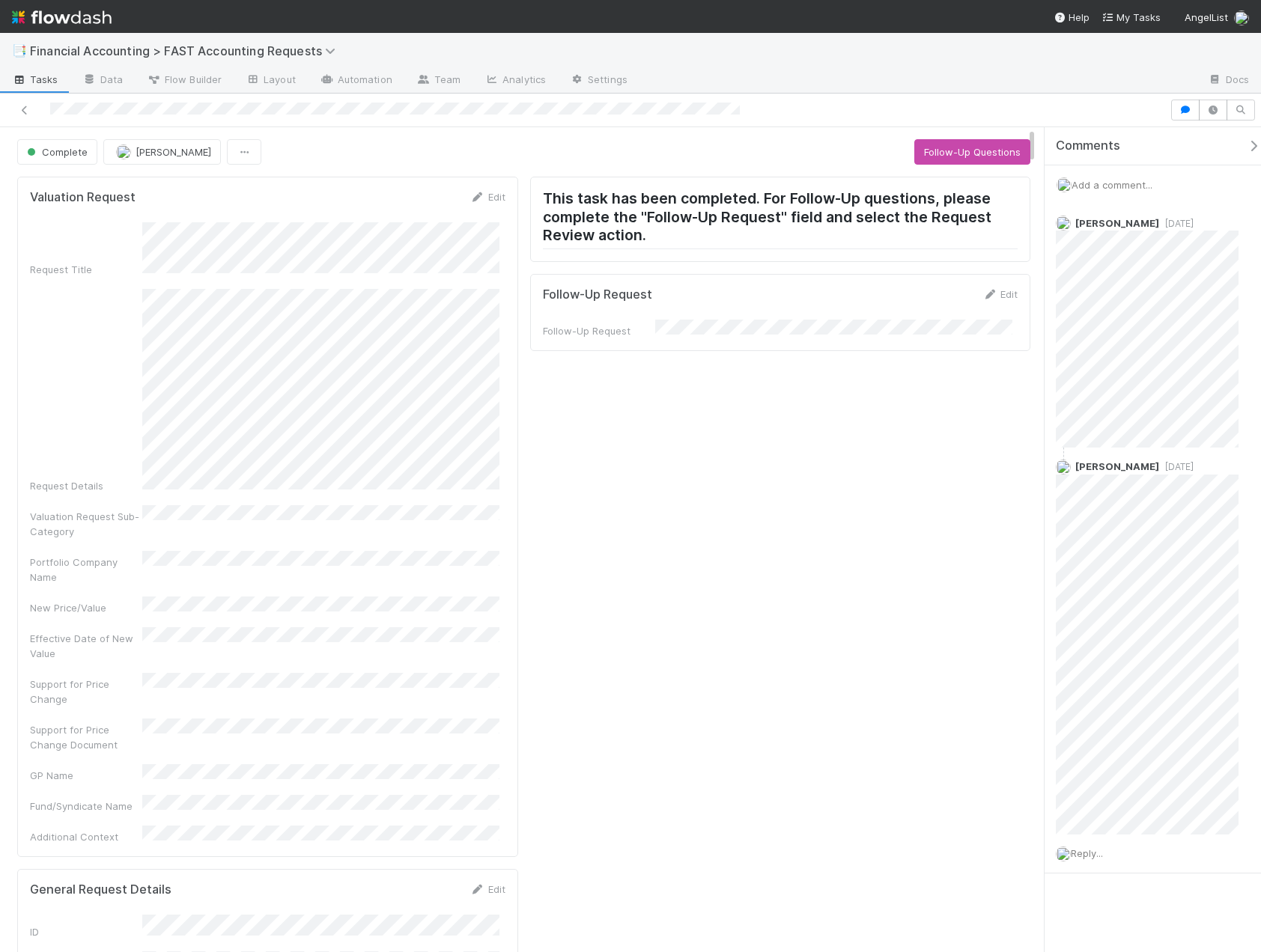
click at [1110, 183] on span "Add a comment..." at bounding box center [1111, 185] width 81 height 12
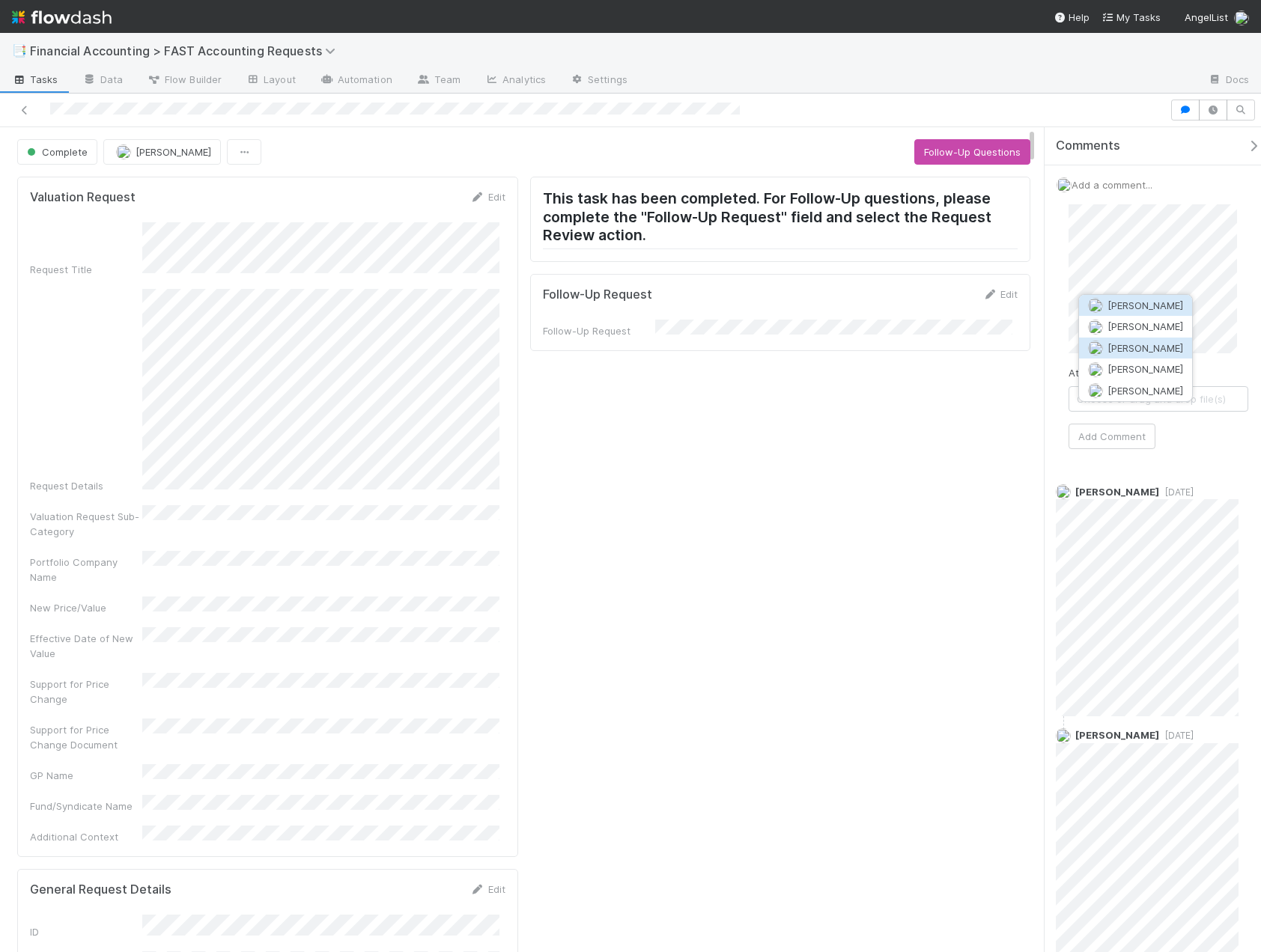
click at [1163, 348] on span "[PERSON_NAME]" at bounding box center [1145, 348] width 76 height 12
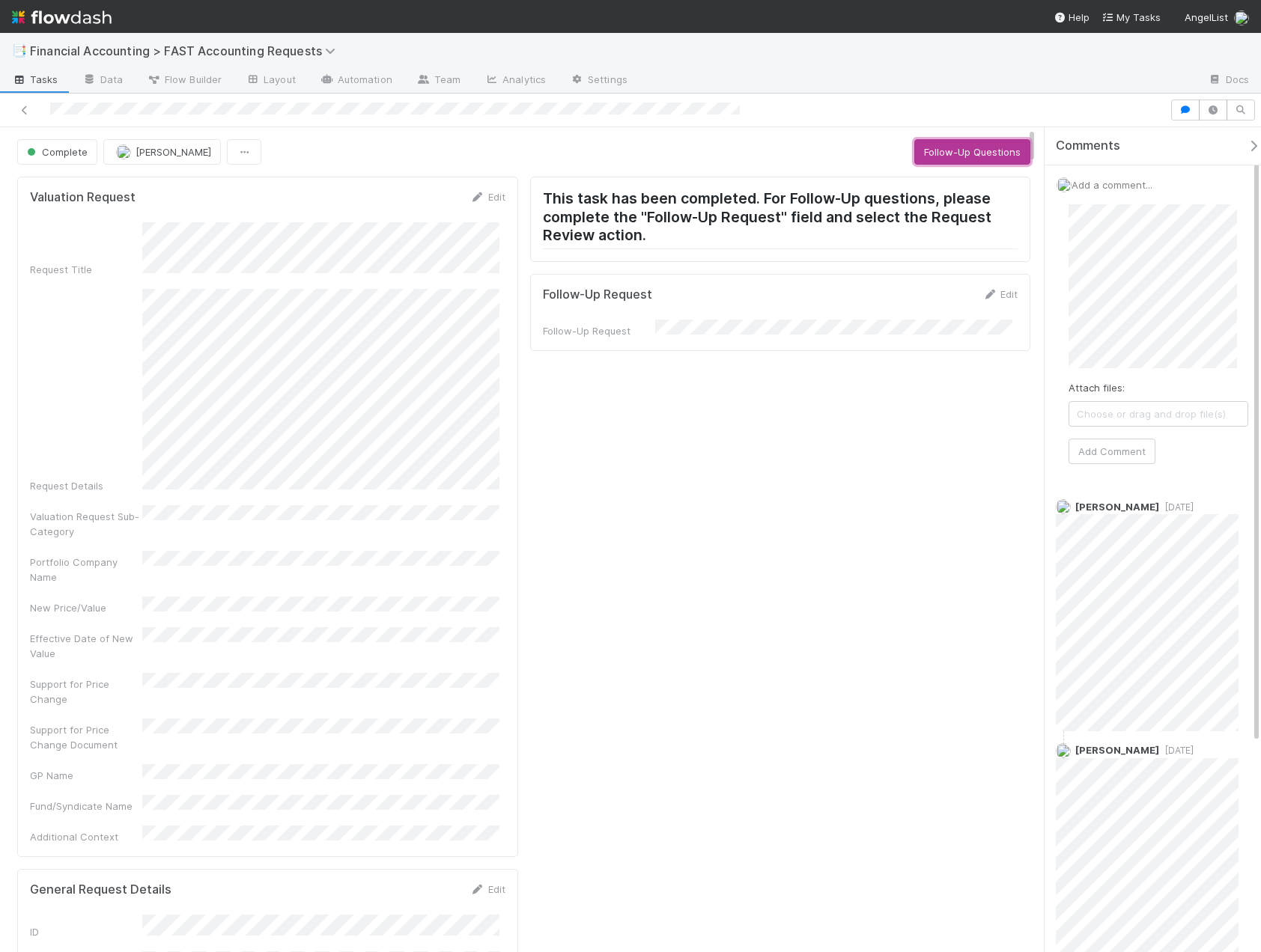
click at [965, 150] on button "Follow-Up Questions" at bounding box center [972, 151] width 116 height 26
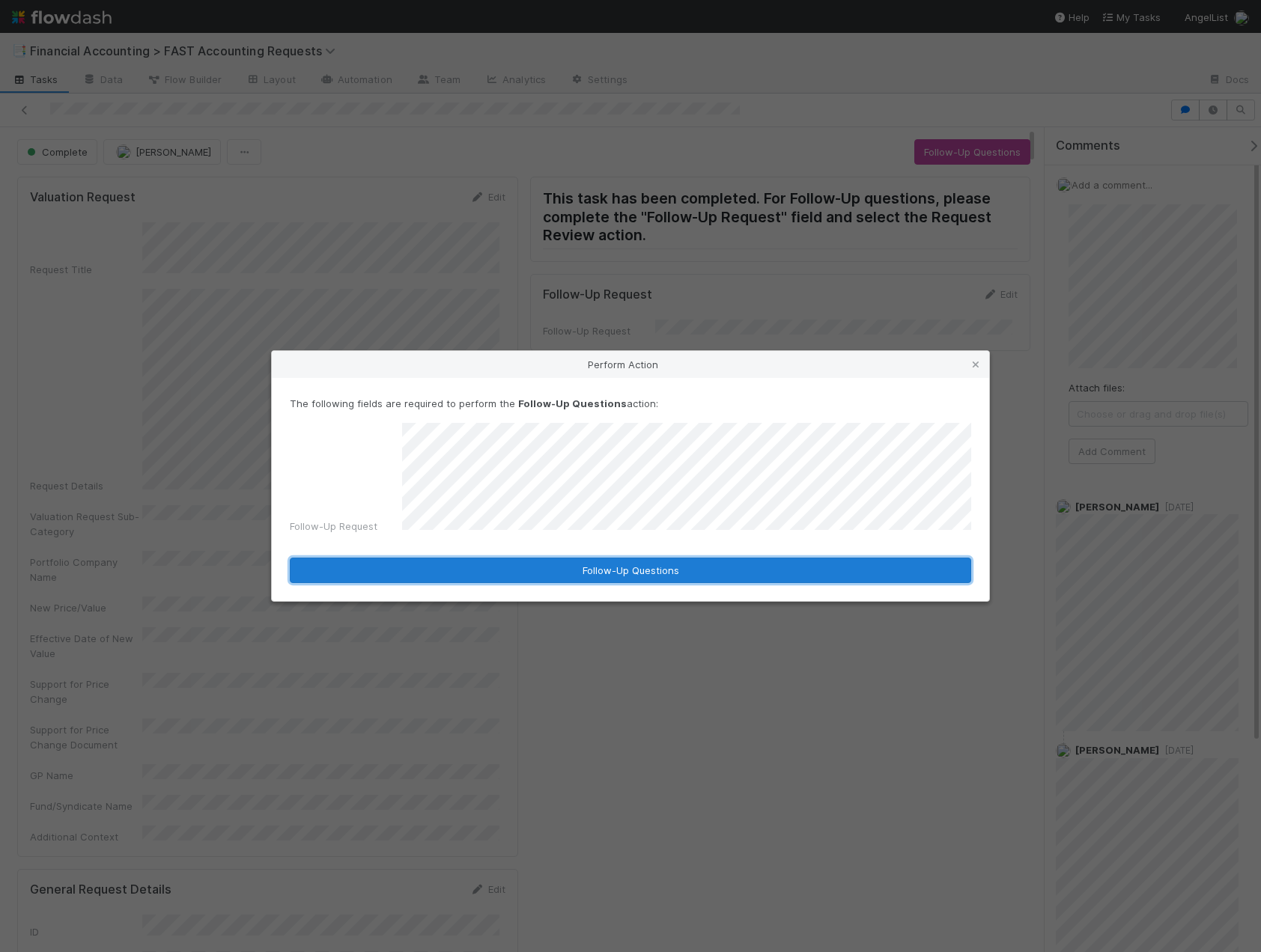
click at [574, 562] on button "Follow-Up Questions" at bounding box center [630, 570] width 681 height 26
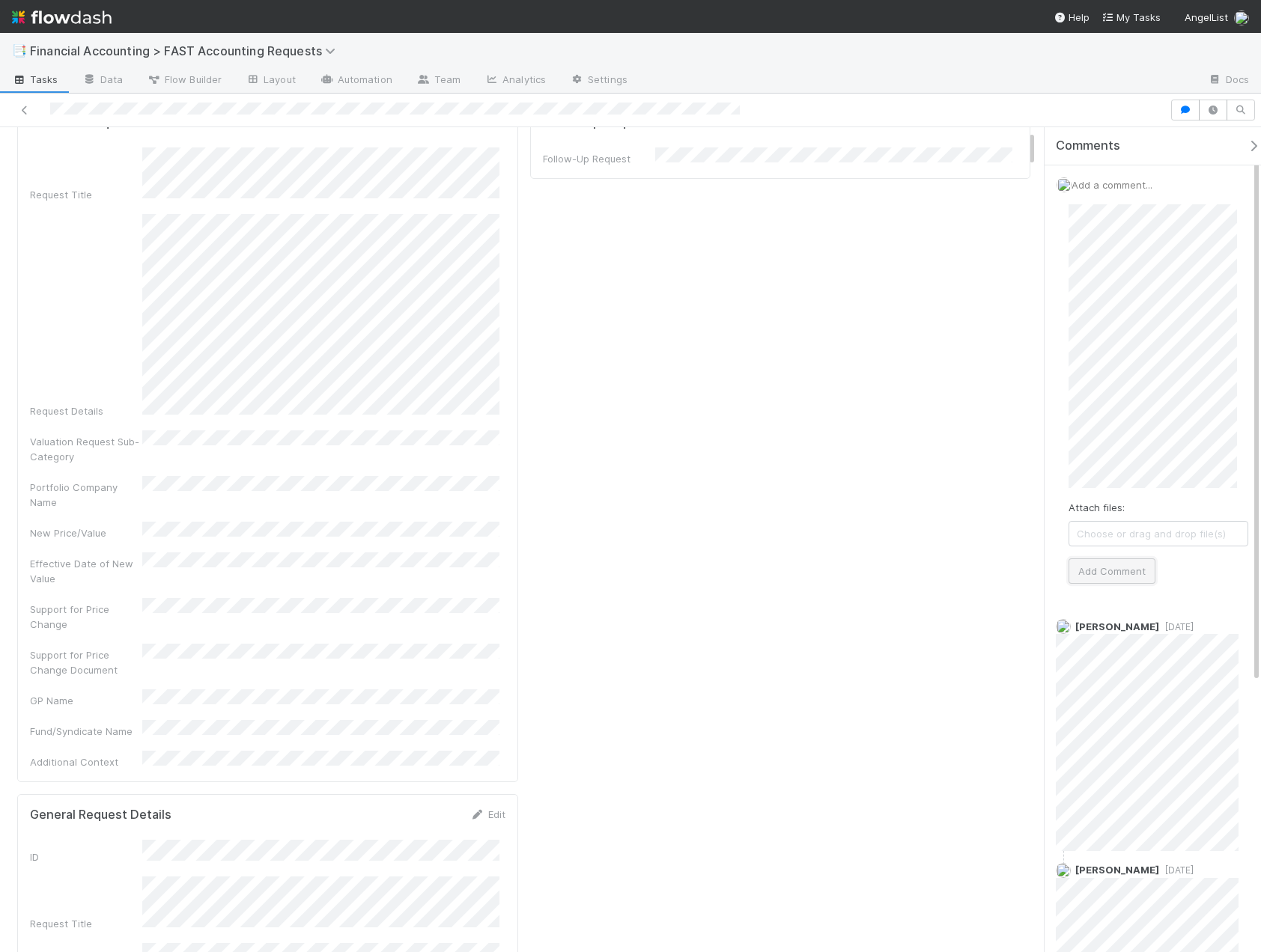
click at [1111, 570] on button "Add Comment" at bounding box center [1111, 571] width 87 height 26
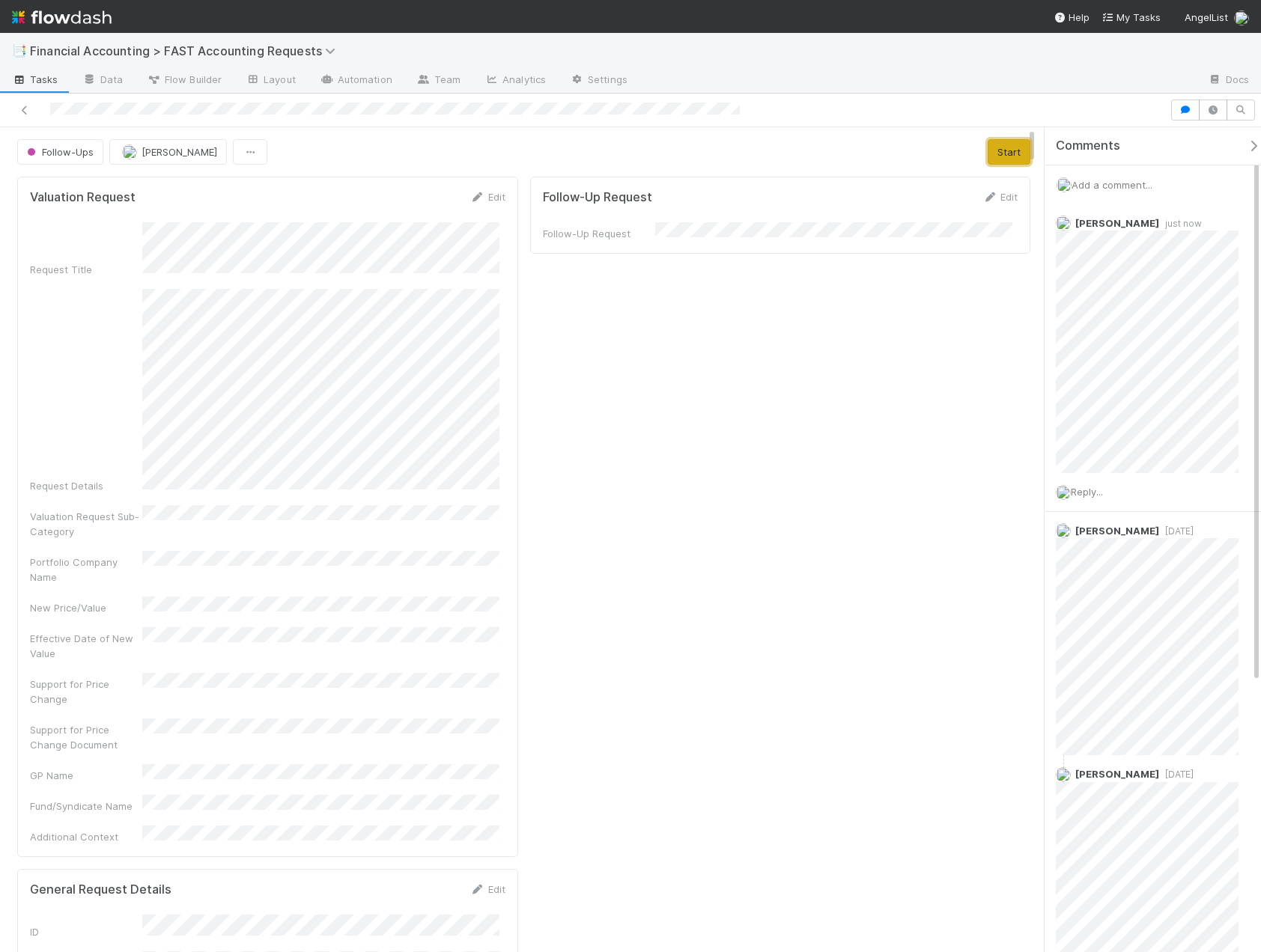
click at [987, 151] on button "Start" at bounding box center [1008, 151] width 42 height 26
click at [778, 151] on button "Complete" at bounding box center [809, 151] width 65 height 26
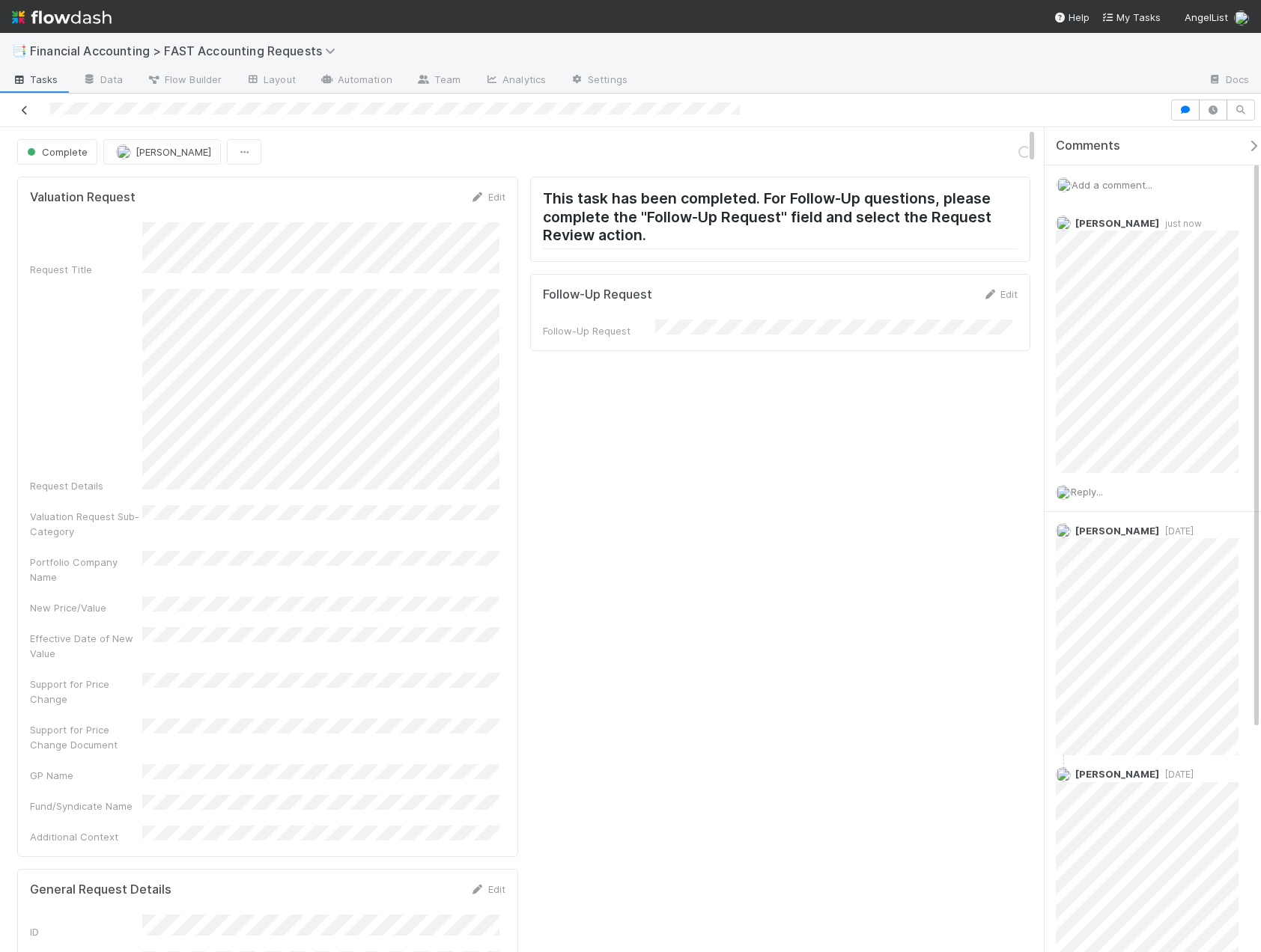
click at [30, 107] on icon at bounding box center [25, 110] width 15 height 10
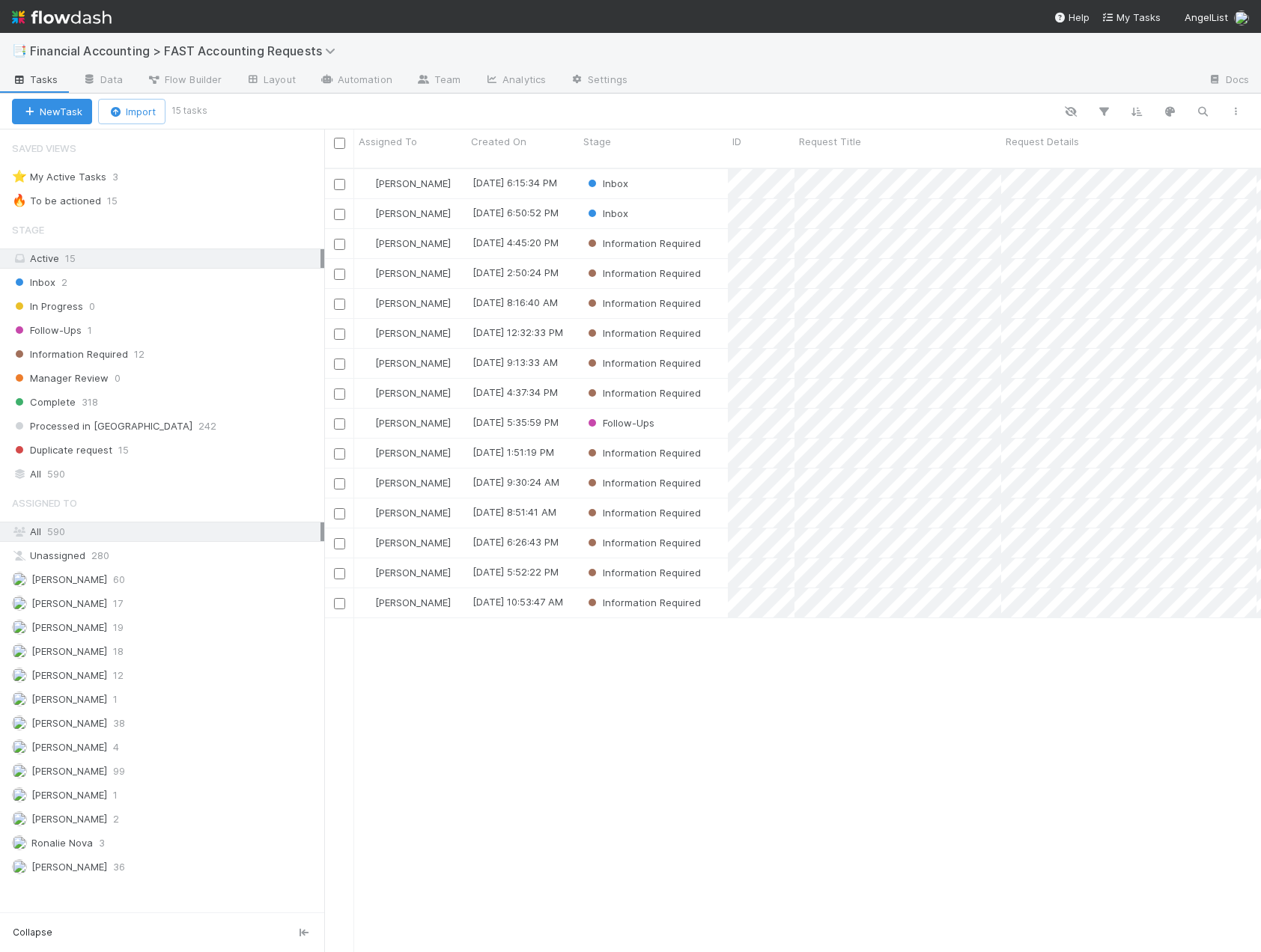
scroll to position [785, 925]
click at [489, 738] on div "[PERSON_NAME] [DATE] 6:15:34 PM Inbox 0 0 0 0 [DATE] 9:18:59 AM [PERSON_NAME] […" at bounding box center [792, 567] width 936 height 795
